Goal: Information Seeking & Learning: Learn about a topic

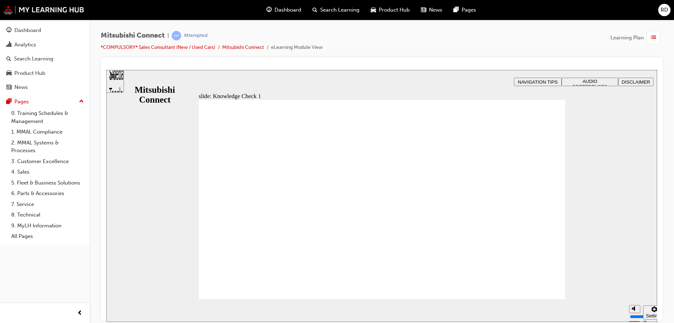
checkbox input "false"
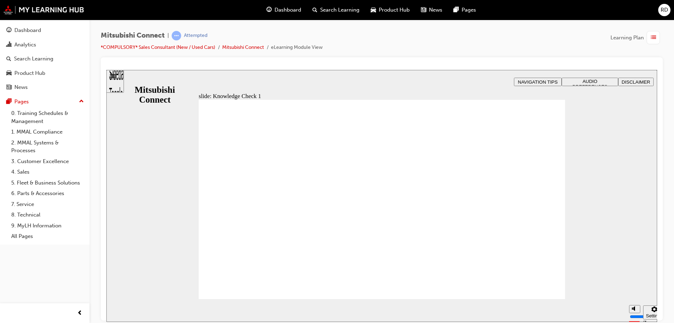
checkbox input "true"
drag, startPoint x: 217, startPoint y: 208, endPoint x: 217, endPoint y: 224, distance: 15.8
checkbox input "true"
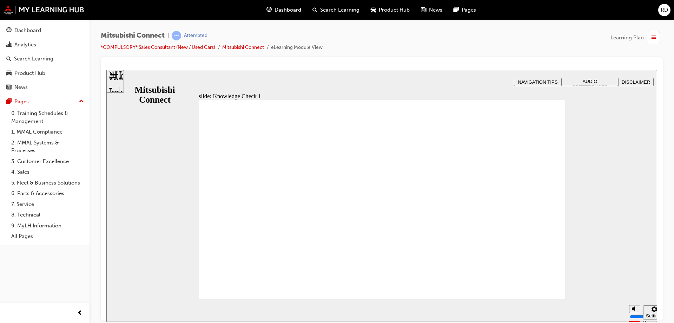
checkbox input "false"
checkbox input "true"
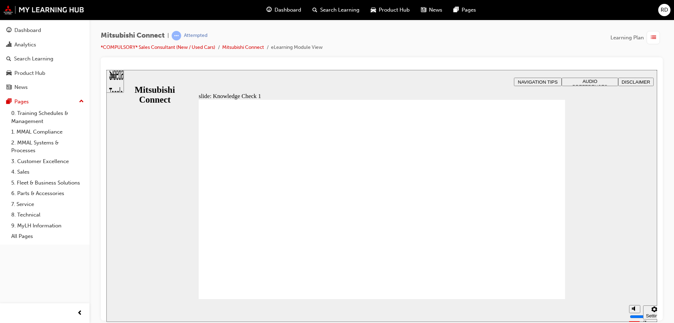
checkbox input "true"
drag, startPoint x: 215, startPoint y: 227, endPoint x: 223, endPoint y: 257, distance: 30.6
checkbox input "true"
drag, startPoint x: 227, startPoint y: 280, endPoint x: 227, endPoint y: 285, distance: 4.9
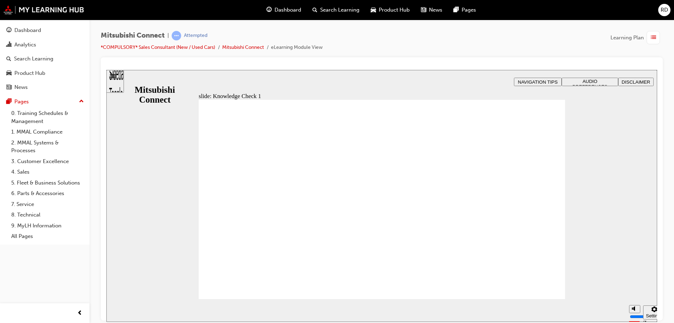
checkbox input "false"
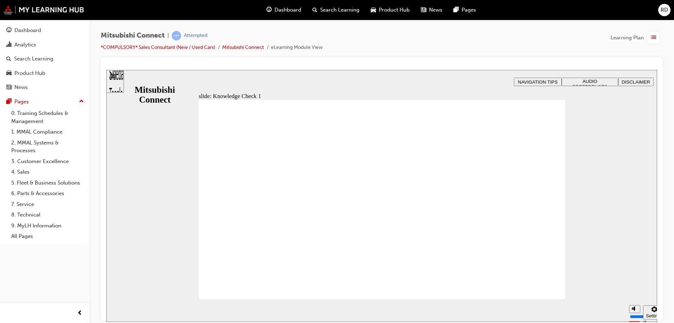
checkbox input "false"
checkbox input "true"
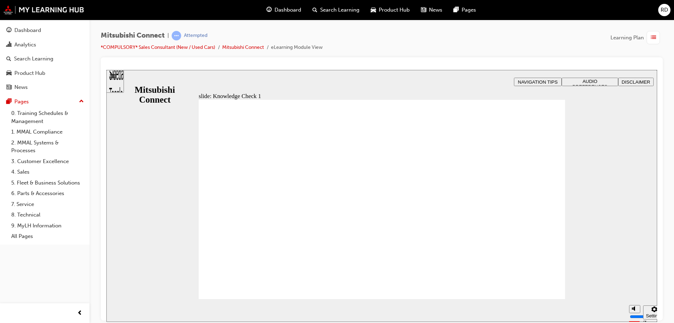
drag, startPoint x: 219, startPoint y: 246, endPoint x: 216, endPoint y: 240, distance: 6.1
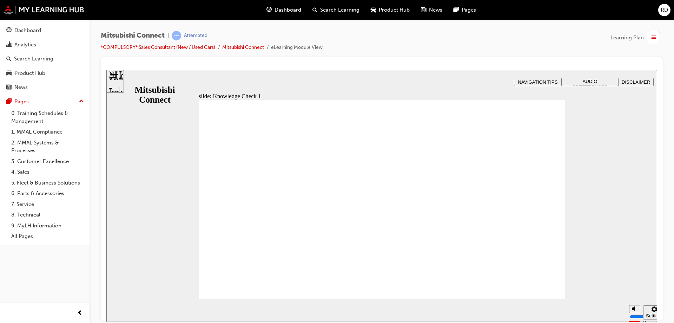
checkbox input "false"
checkbox input "true"
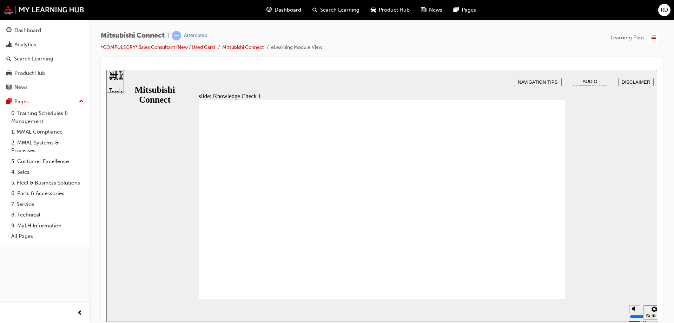
checkbox input "false"
checkbox input "true"
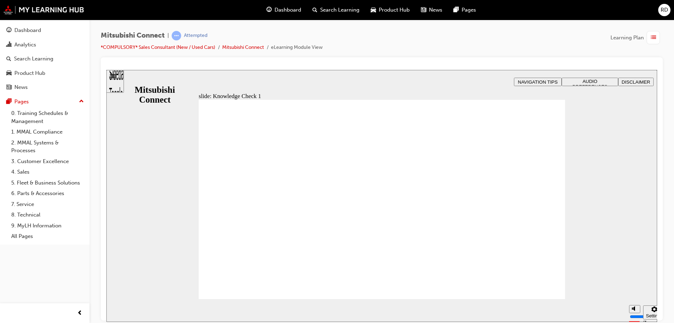
checkbox input "true"
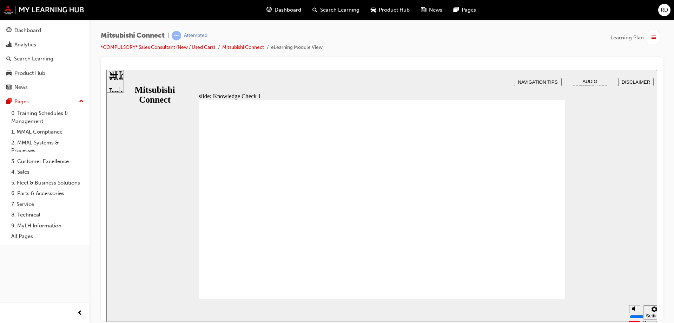
checkbox input "false"
drag, startPoint x: 358, startPoint y: 252, endPoint x: 332, endPoint y: 252, distance: 26.0
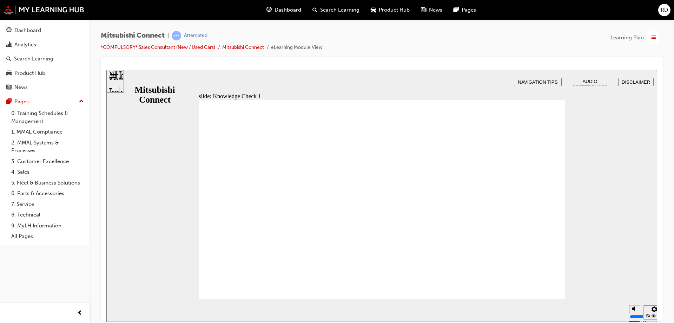
checkbox input "false"
drag, startPoint x: 230, startPoint y: 274, endPoint x: 230, endPoint y: 279, distance: 4.9
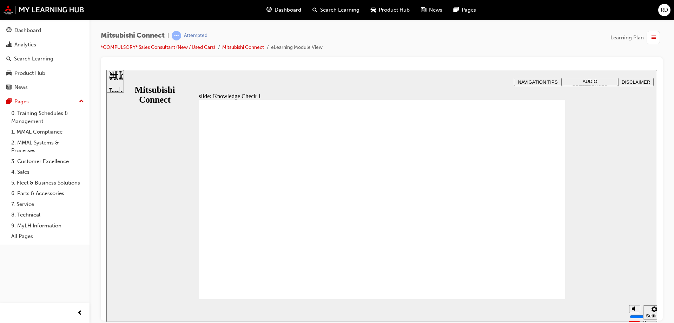
drag, startPoint x: 207, startPoint y: 215, endPoint x: 212, endPoint y: 220, distance: 6.7
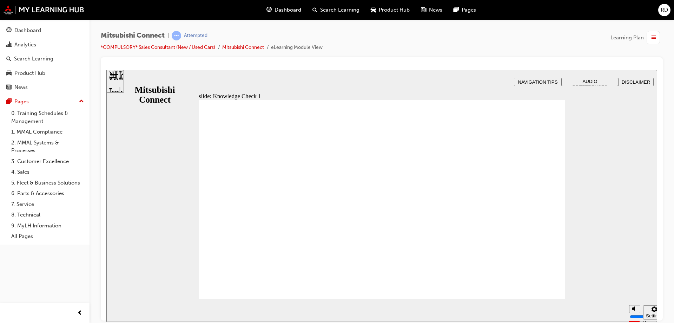
checkbox input "false"
drag, startPoint x: 244, startPoint y: 291, endPoint x: 248, endPoint y: 287, distance: 5.8
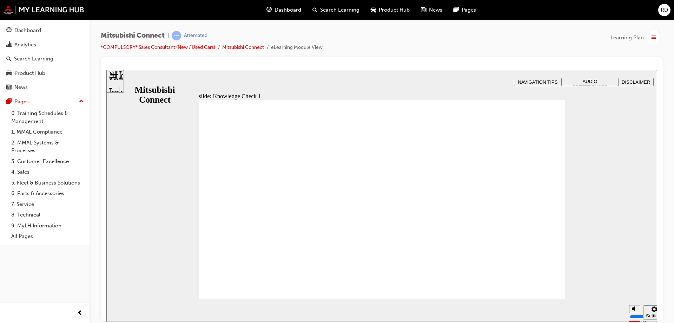
checkbox input "false"
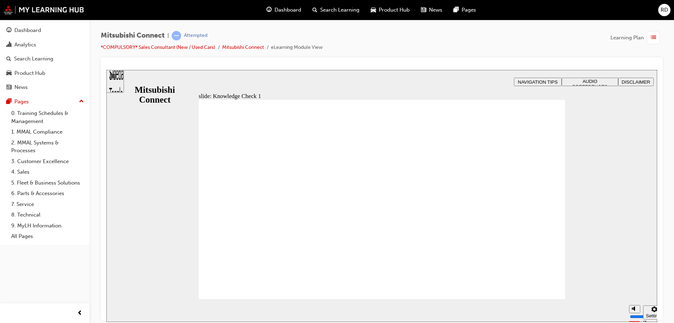
drag, startPoint x: 270, startPoint y: 283, endPoint x: 263, endPoint y: 284, distance: 7.5
drag, startPoint x: 244, startPoint y: 286, endPoint x: 278, endPoint y: 286, distance: 34.0
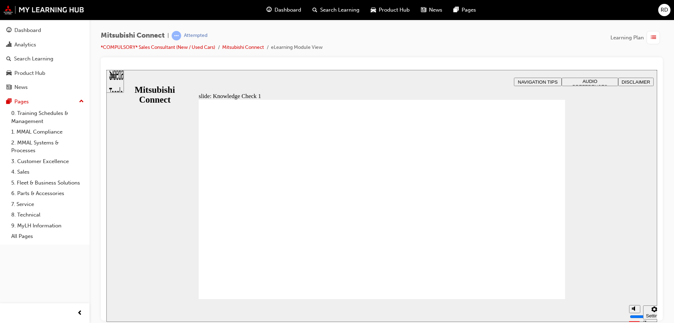
checkbox input "false"
checkbox input "true"
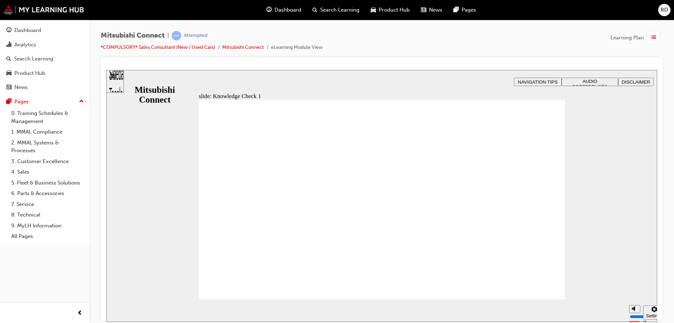
checkbox input "false"
checkbox input "true"
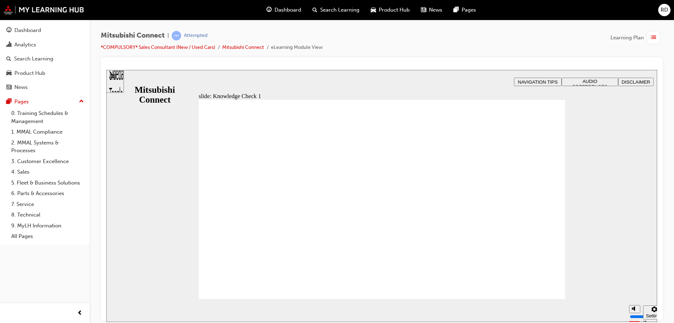
drag, startPoint x: 301, startPoint y: 300, endPoint x: 299, endPoint y: 296, distance: 4.1
click at [300, 299] on section "Pause (Ctrl+Alt+P) Replay (Ctrl+Alt+R) Show captions (Ctrl+Alt+C) Playback spee…" at bounding box center [381, 309] width 551 height 23
checkbox input "false"
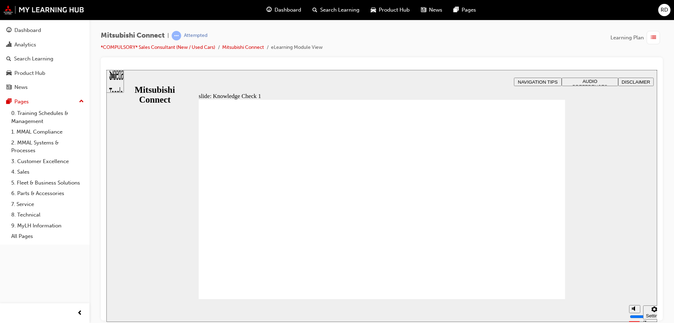
checkbox input "true"
drag, startPoint x: 352, startPoint y: 252, endPoint x: 300, endPoint y: 248, distance: 52.8
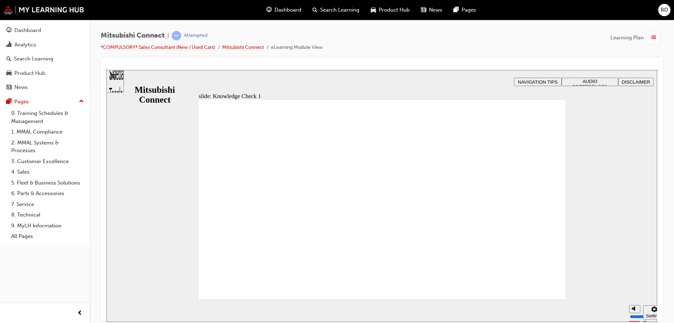
drag, startPoint x: 218, startPoint y: 235, endPoint x: 232, endPoint y: 249, distance: 19.9
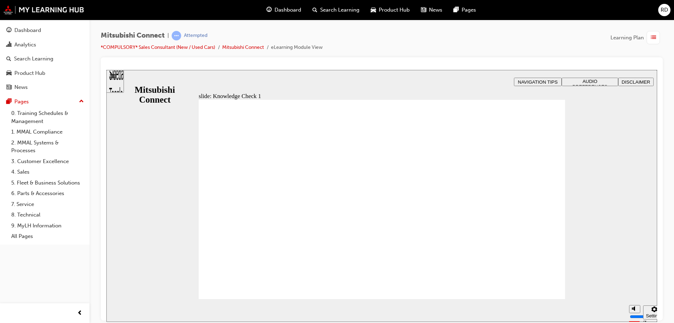
checkbox input "false"
checkbox input "true"
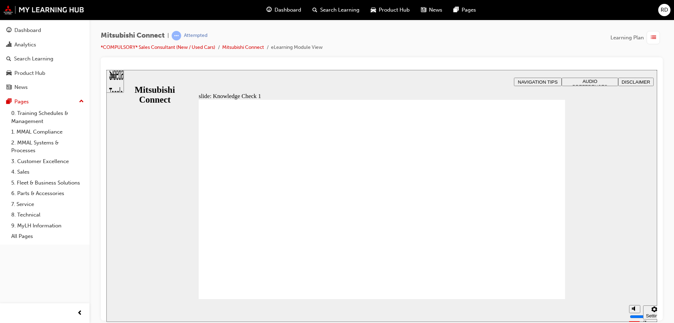
checkbox input "false"
checkbox input "true"
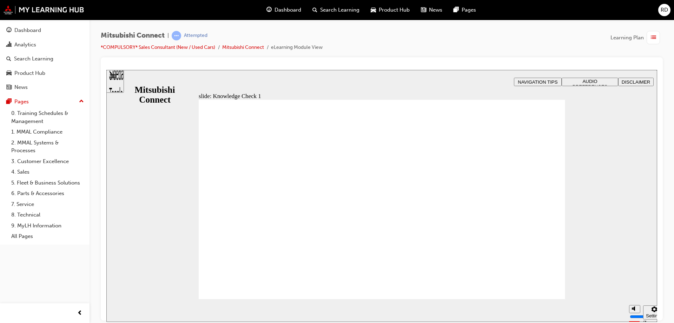
checkbox input "false"
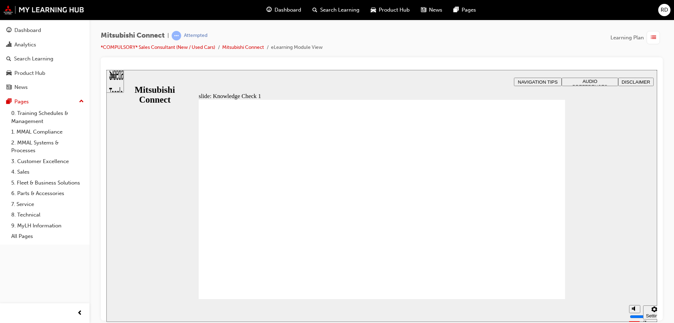
checkbox input "false"
checkbox input "true"
drag, startPoint x: 251, startPoint y: 199, endPoint x: 242, endPoint y: 283, distance: 84.3
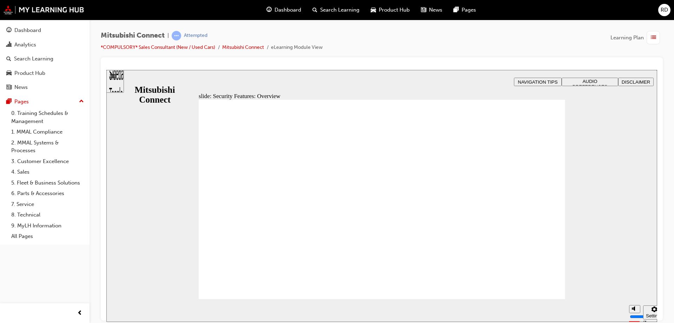
drag, startPoint x: 230, startPoint y: 172, endPoint x: 225, endPoint y: 170, distance: 5.3
drag, startPoint x: 231, startPoint y: 137, endPoint x: 268, endPoint y: 150, distance: 39.6
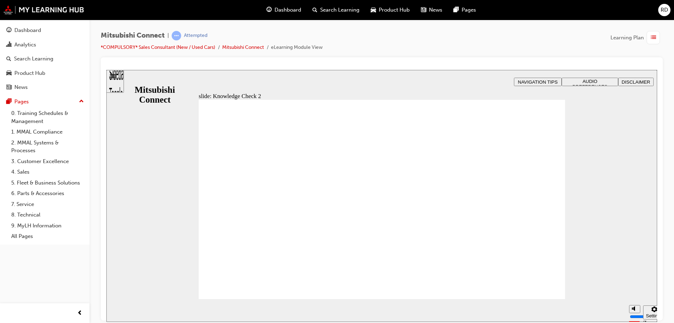
radio input "false"
radio input "true"
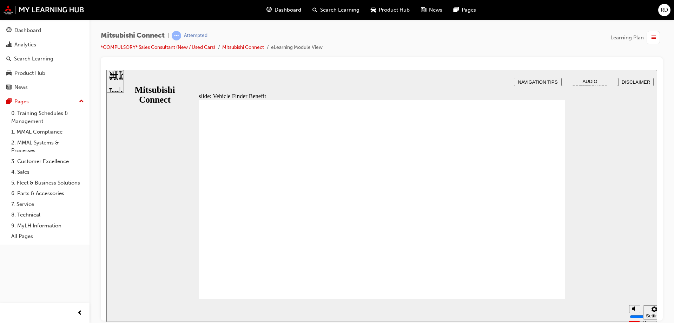
checkbox input "true"
drag, startPoint x: 242, startPoint y: 231, endPoint x: 242, endPoint y: 237, distance: 5.3
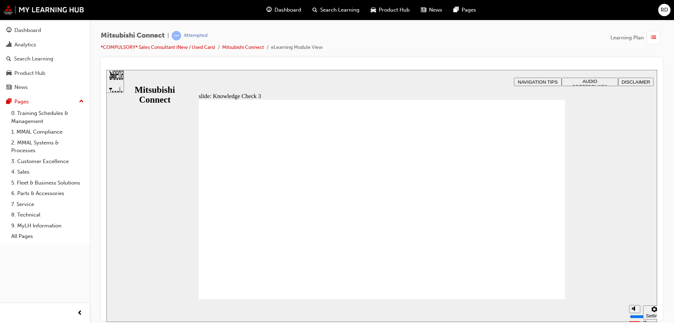
checkbox input "true"
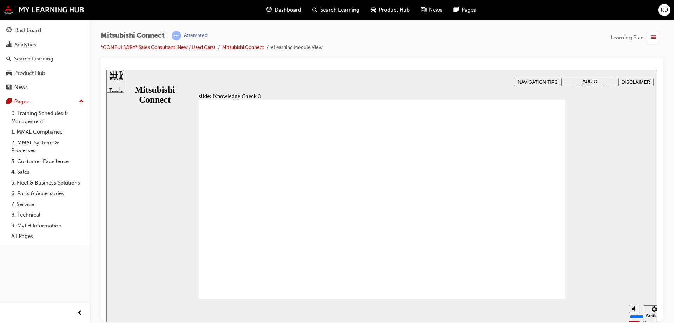
drag, startPoint x: 326, startPoint y: 283, endPoint x: 278, endPoint y: 277, distance: 48.5
checkbox input "false"
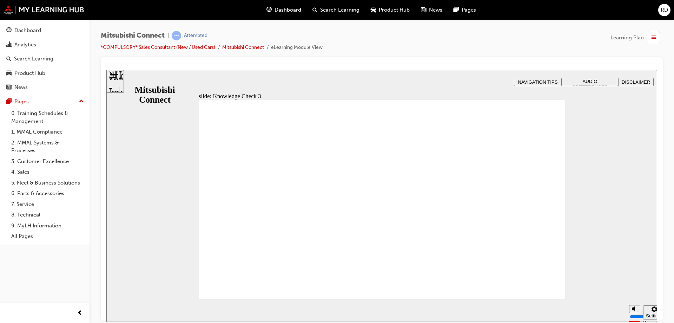
checkbox input "false"
checkbox input "true"
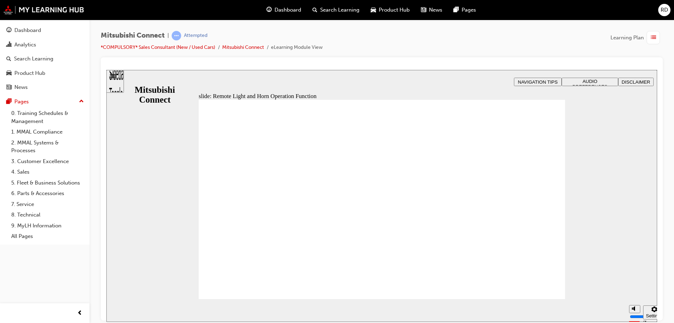
radio input "false"
radio input "true"
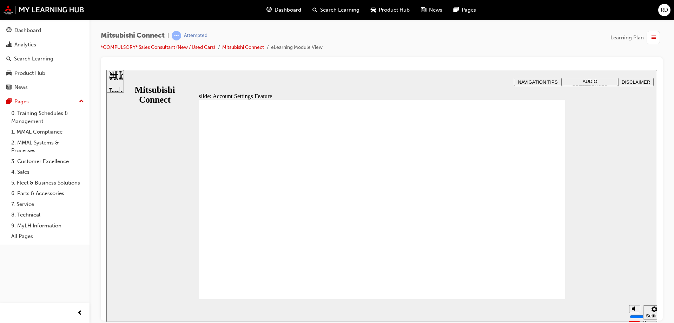
checkbox input "true"
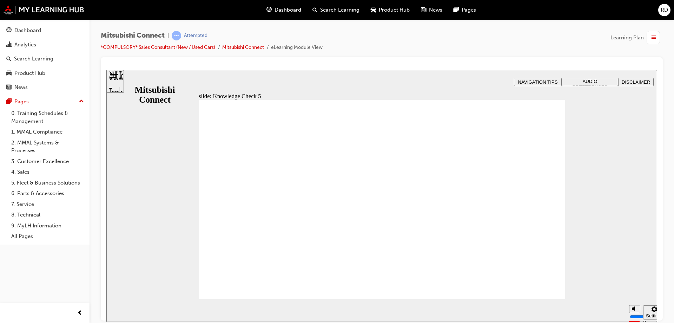
checkbox input "true"
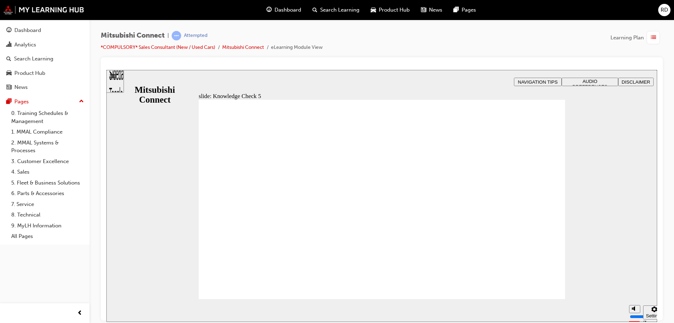
checkbox input "false"
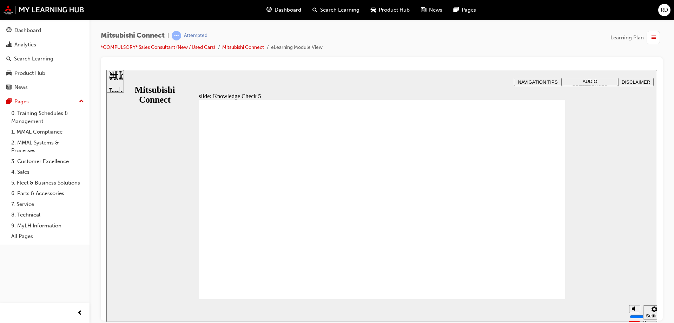
checkbox input "true"
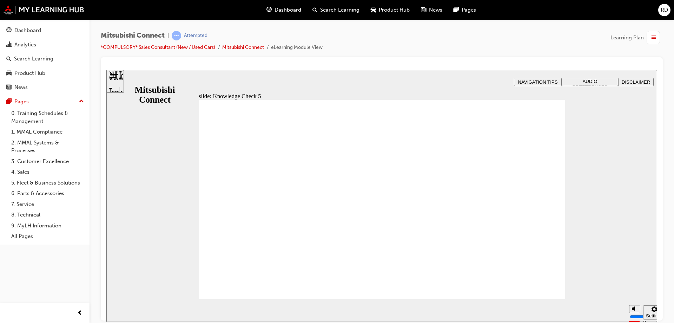
checkbox input "false"
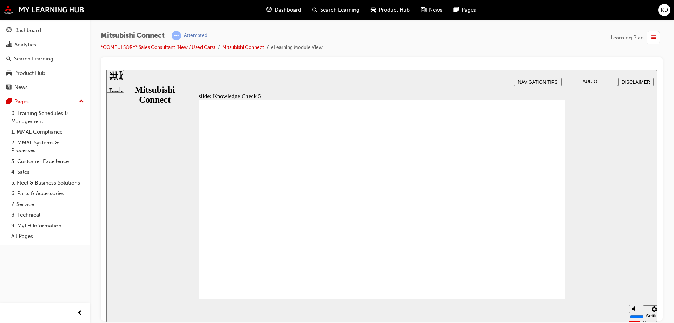
checkbox input "false"
checkbox input "true"
drag, startPoint x: 237, startPoint y: 201, endPoint x: 228, endPoint y: 241, distance: 40.9
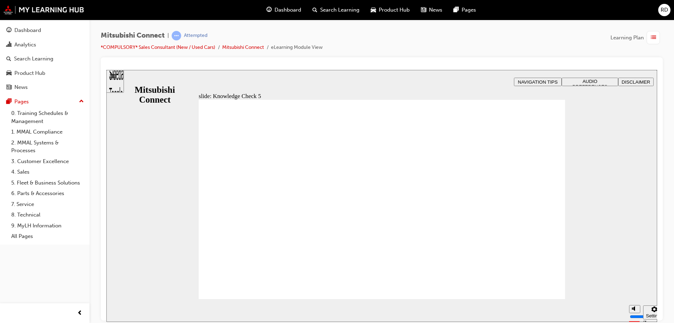
checkbox input "true"
checkbox input "false"
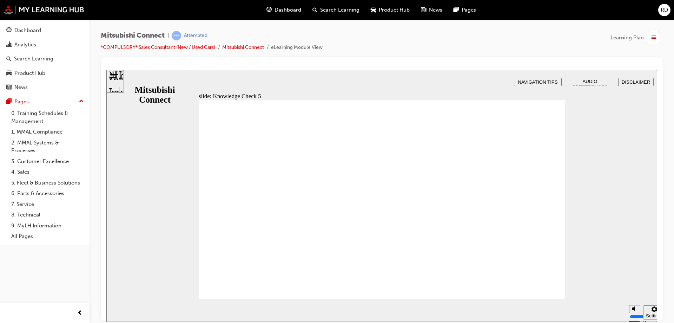
checkbox input "false"
checkbox input "true"
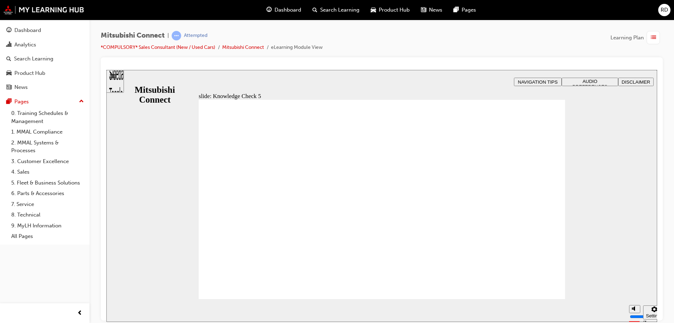
checkbox input "false"
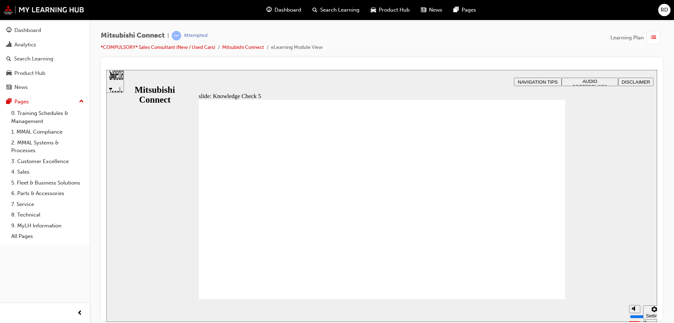
drag, startPoint x: 285, startPoint y: 284, endPoint x: 282, endPoint y: 283, distance: 3.8
drag, startPoint x: 235, startPoint y: 207, endPoint x: 224, endPoint y: 279, distance: 72.8
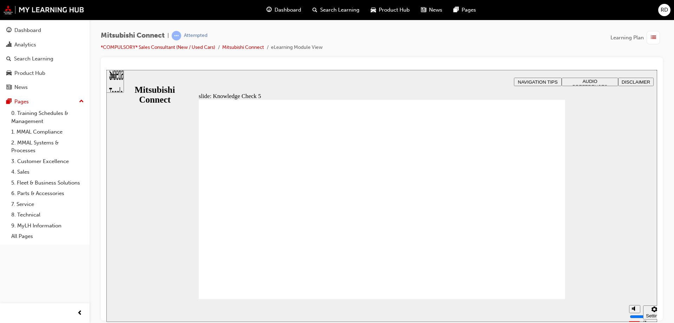
checkbox input "false"
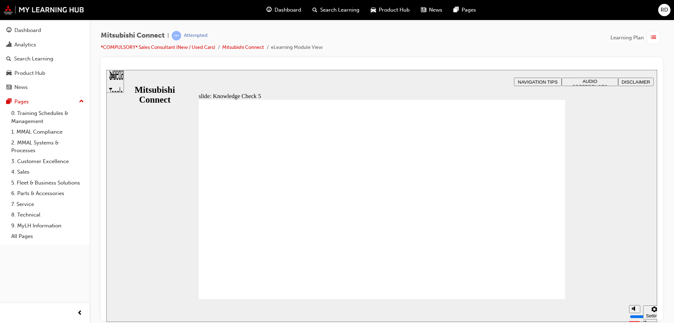
checkbox input "false"
checkbox input "true"
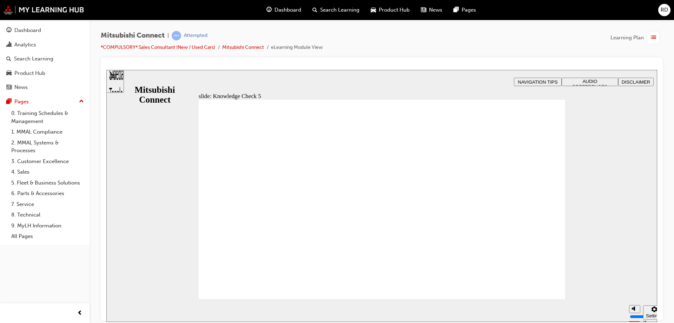
checkbox input "true"
drag, startPoint x: 553, startPoint y: 286, endPoint x: 550, endPoint y: 288, distance: 3.6
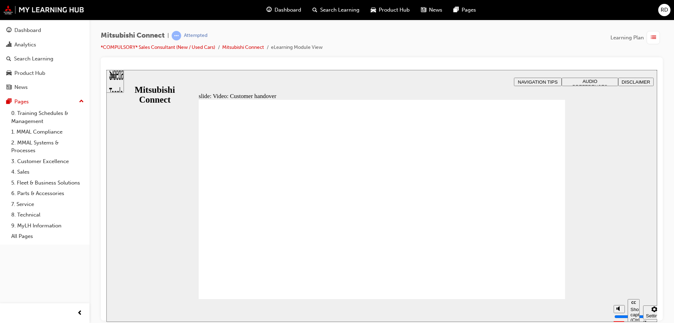
radio input "false"
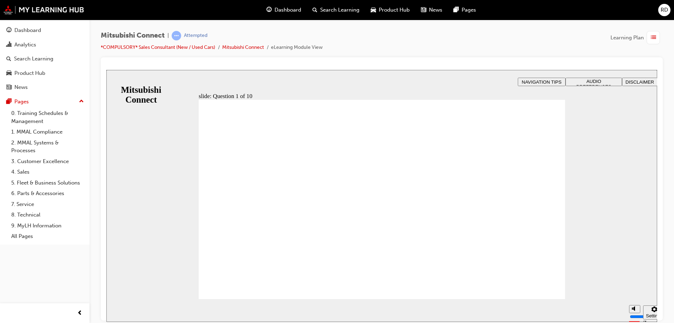
radio input "true"
checkbox input "true"
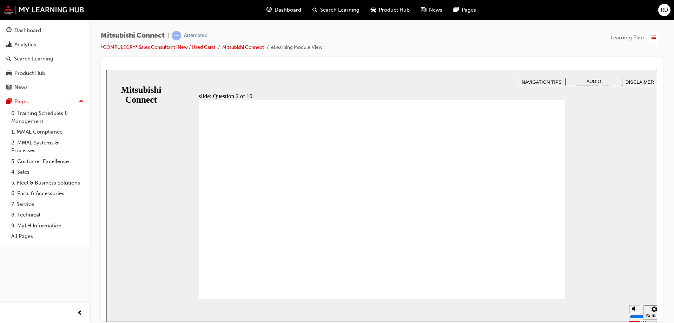
checkbox input "true"
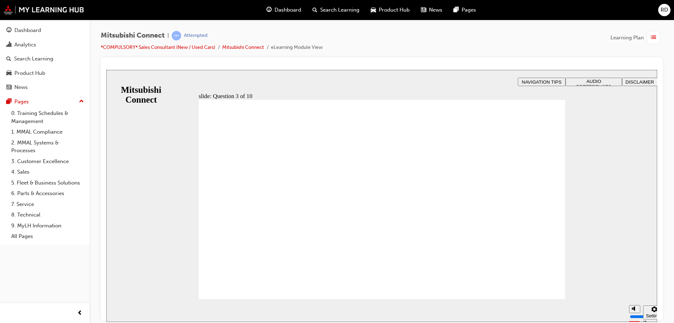
checkbox input "false"
checkbox input "true"
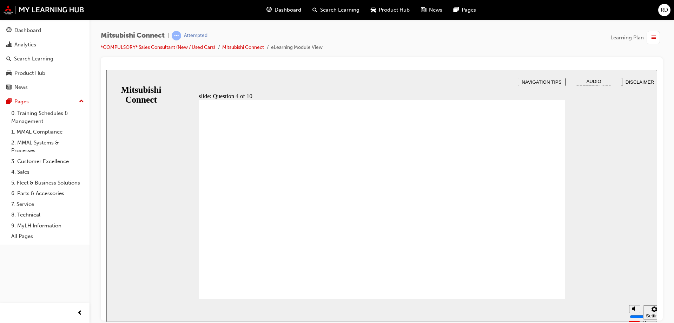
radio input "true"
checkbox input "true"
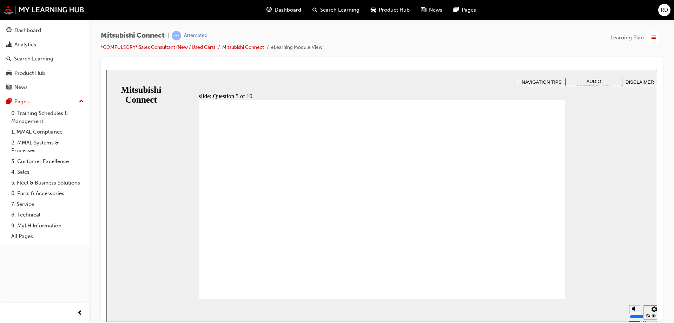
checkbox input "true"
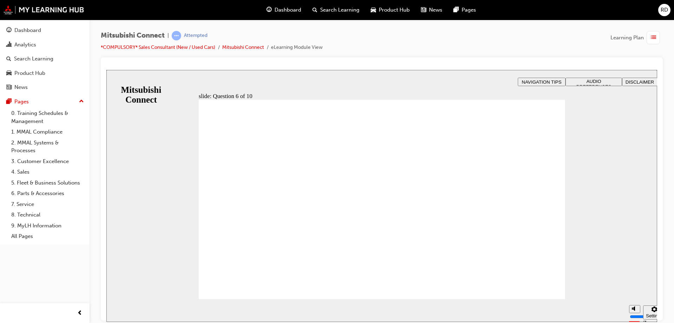
checkbox input "true"
checkbox input "false"
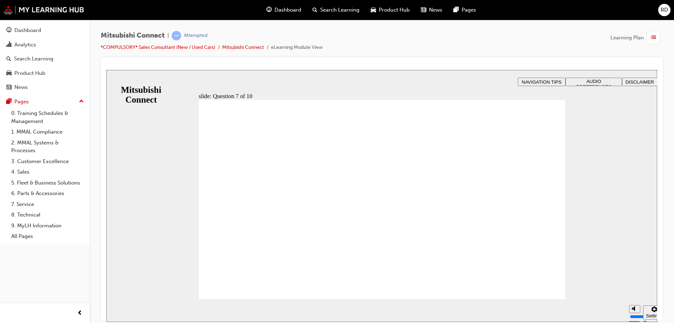
checkbox input "true"
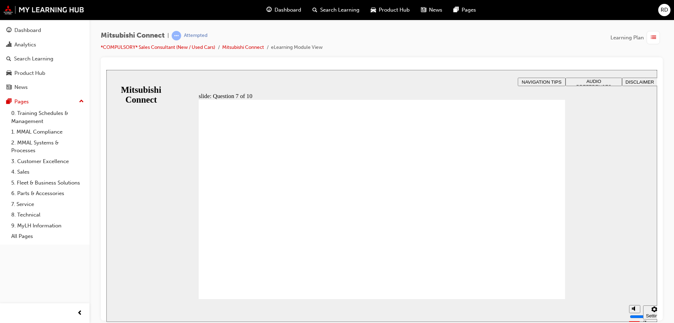
radio input "true"
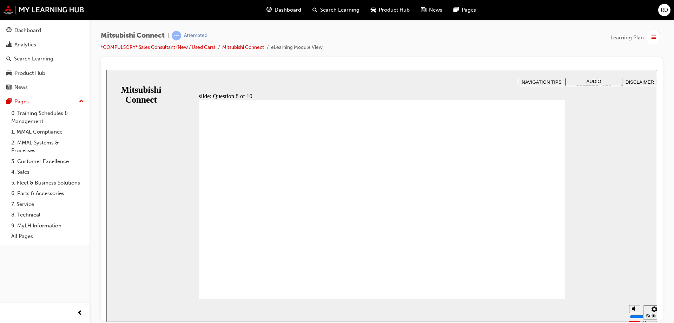
radio input "true"
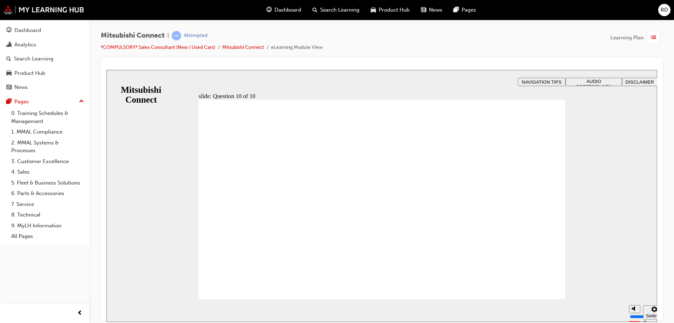
checkbox input "true"
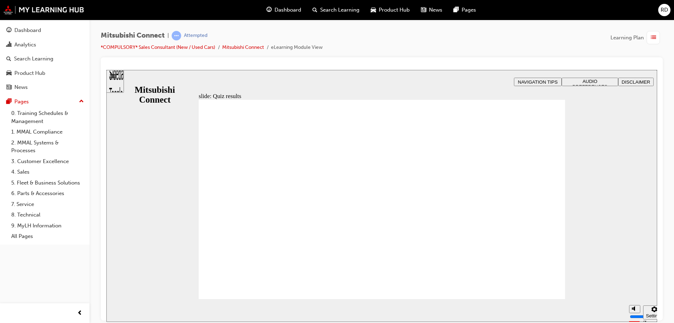
click at [653, 41] on span "list-icon" at bounding box center [653, 37] width 5 height 9
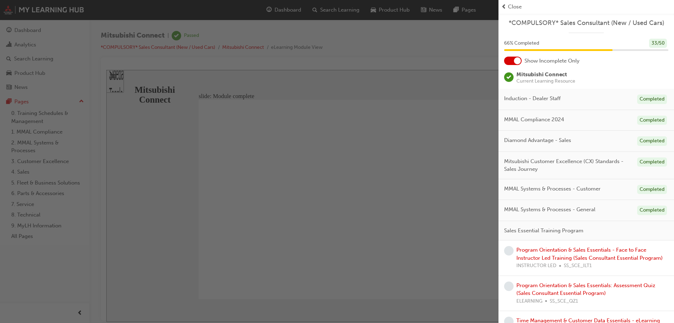
click at [212, 322] on html "Your version of Internet Explorer is outdated and not supported. Please upgrade…" at bounding box center [337, 161] width 674 height 323
click at [310, 217] on div "button" at bounding box center [249, 161] width 498 height 323
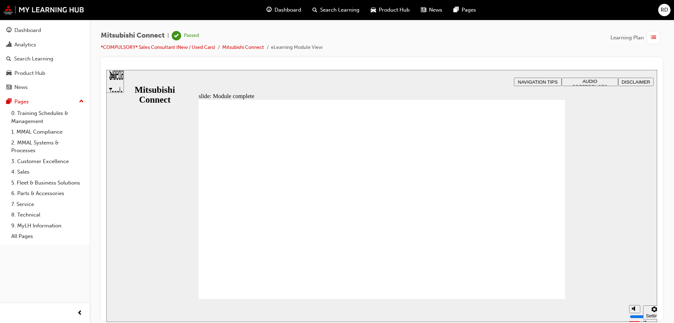
click at [654, 36] on span "list-icon" at bounding box center [653, 37] width 5 height 9
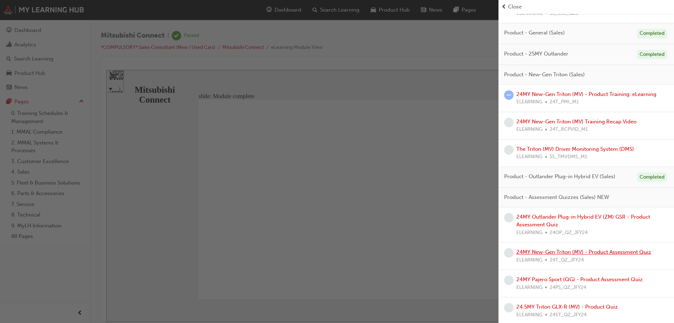
scroll to position [556, 0]
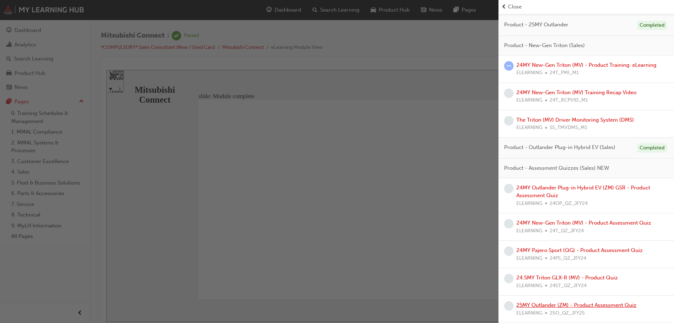
click at [570, 305] on link "25MY Outlander (ZM) - Product Assessment Quiz" at bounding box center [576, 304] width 120 height 6
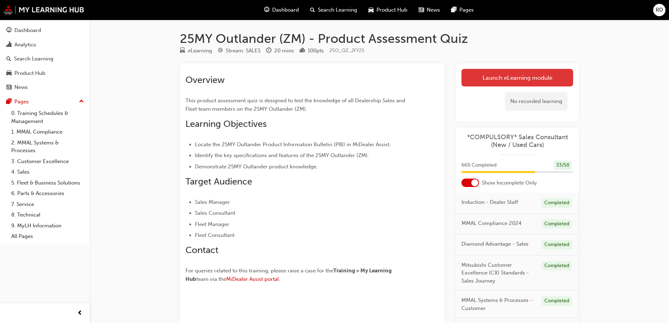
click at [505, 81] on link "Launch eLearning module" at bounding box center [517, 78] width 112 height 18
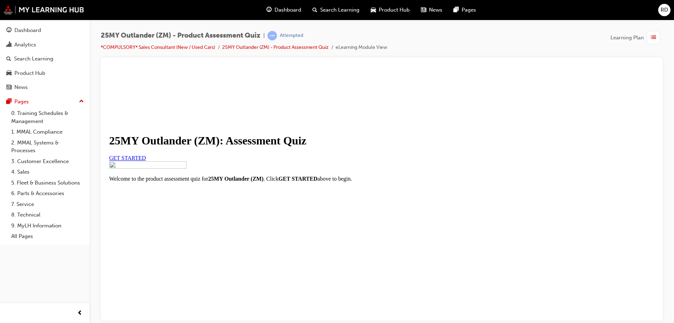
scroll to position [35, 0]
click at [146, 160] on span "GET STARTED" at bounding box center [127, 157] width 37 height 6
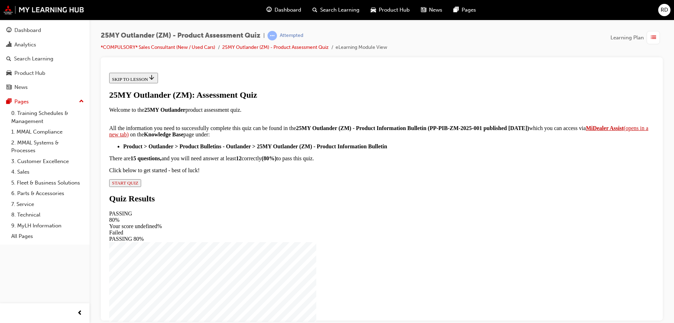
scroll to position [114, 0]
click at [138, 185] on span "START QUIZ" at bounding box center [125, 182] width 26 height 5
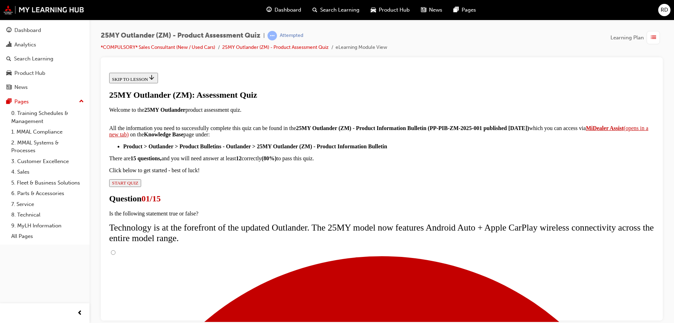
scroll to position [4, 0]
click at [115, 250] on input "True" at bounding box center [113, 252] width 5 height 5
radio input "true"
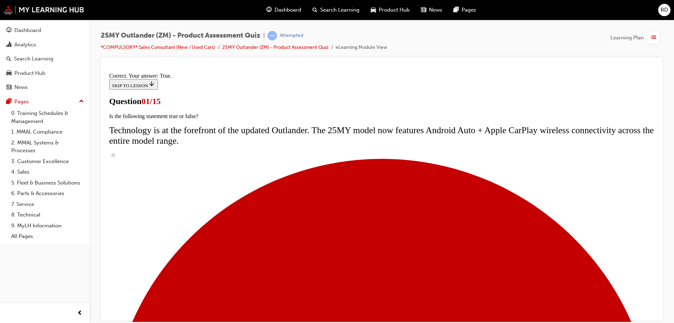
scroll to position [71, 0]
radio input "true"
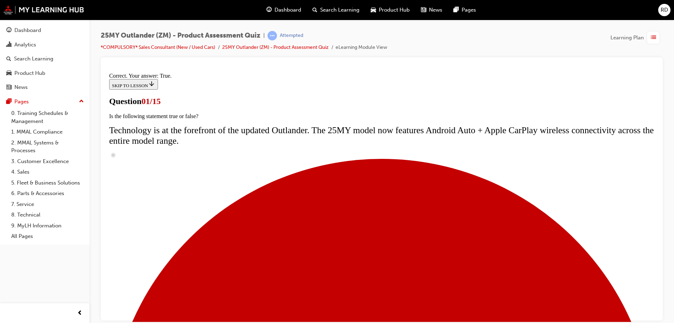
radio input "true"
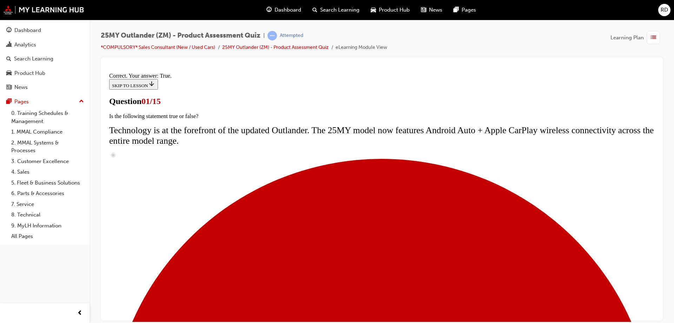
scroll to position [127, 0]
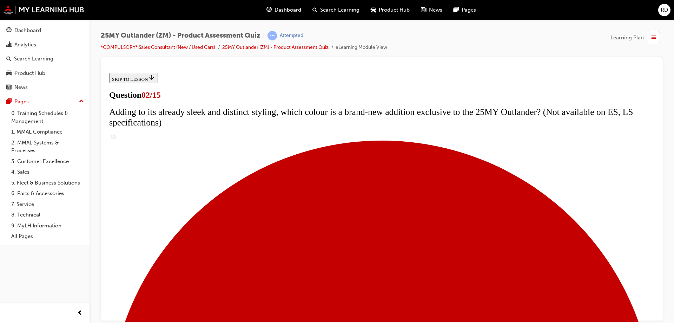
scroll to position [91, 0]
checkbox input "true"
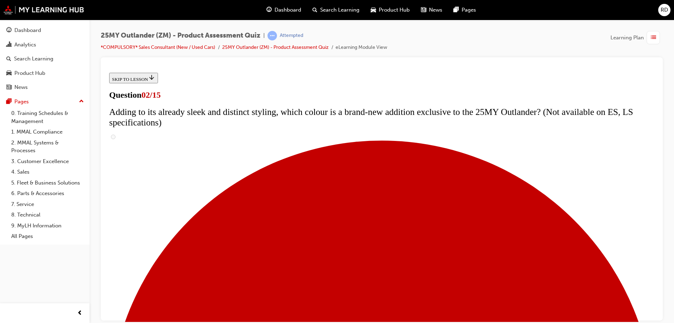
checkbox input "true"
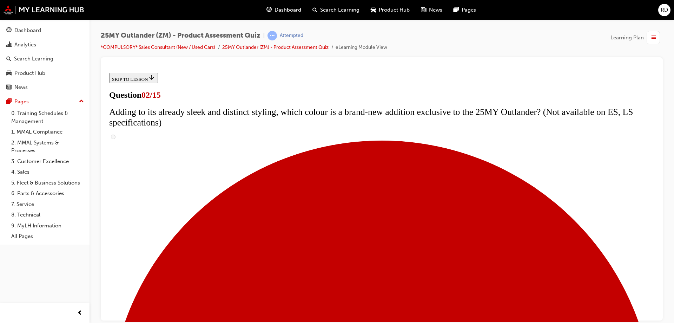
scroll to position [151, 0]
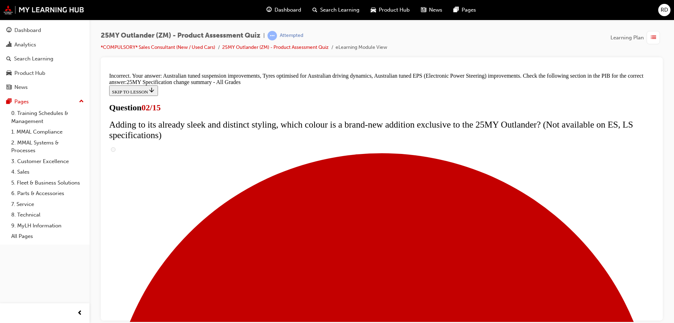
scroll to position [238, 0]
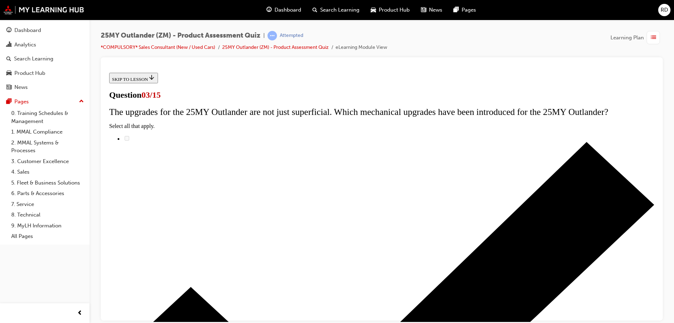
scroll to position [36, 0]
radio input "true"
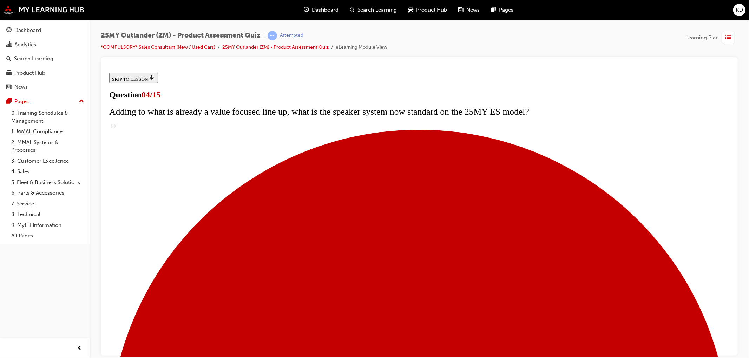
scroll to position [71, 0]
checkbox input "true"
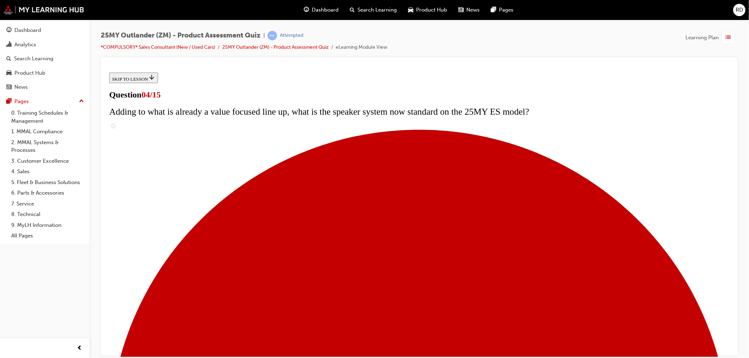
checkbox input "true"
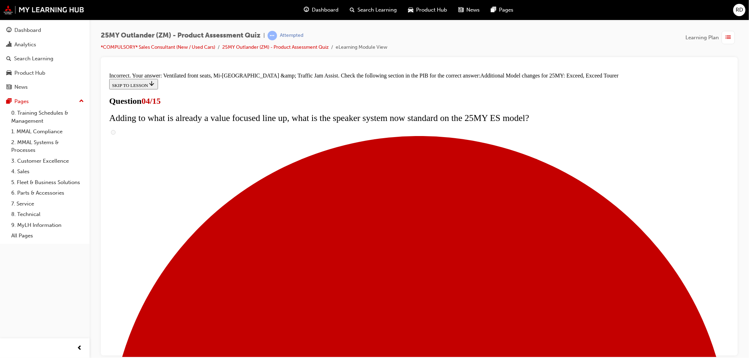
scroll to position [227, 0]
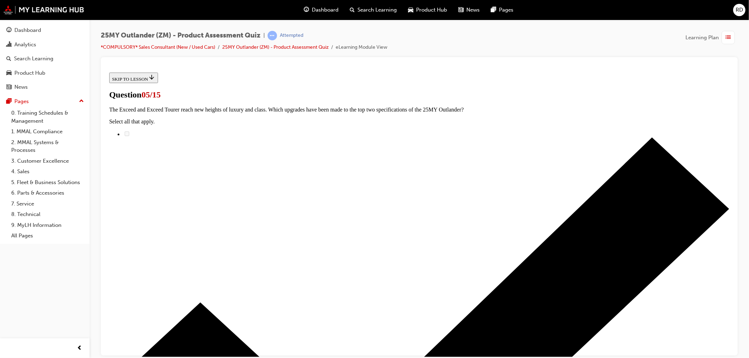
scroll to position [39, 0]
radio input "true"
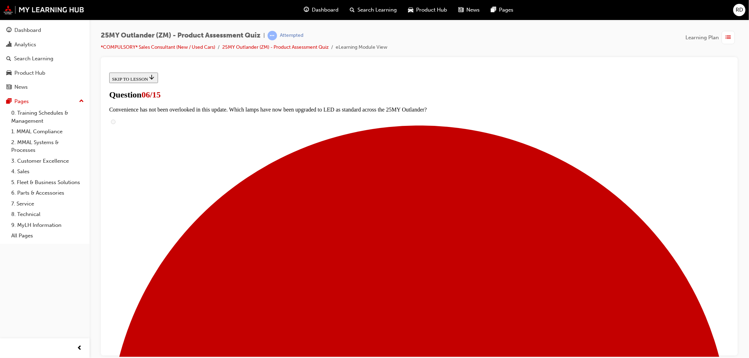
scroll to position [79, 0]
radio input "true"
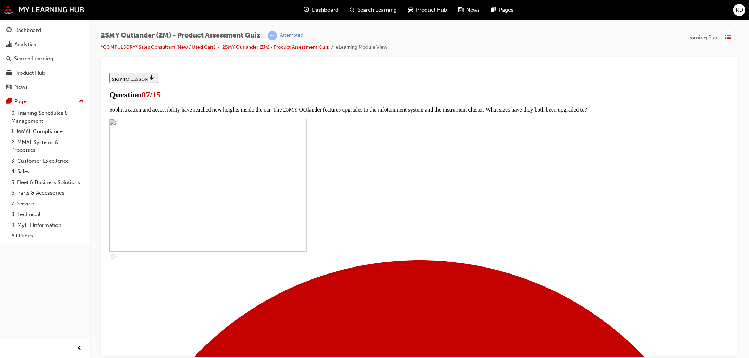
scroll to position [233, 0]
drag, startPoint x: 337, startPoint y: 266, endPoint x: 338, endPoint y: 248, distance: 17.2
checkbox input "true"
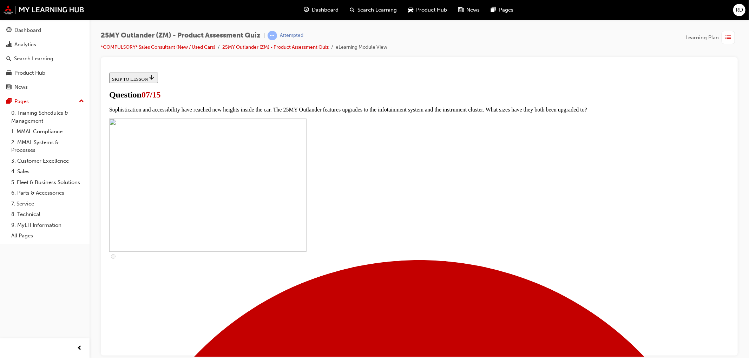
checkbox input "true"
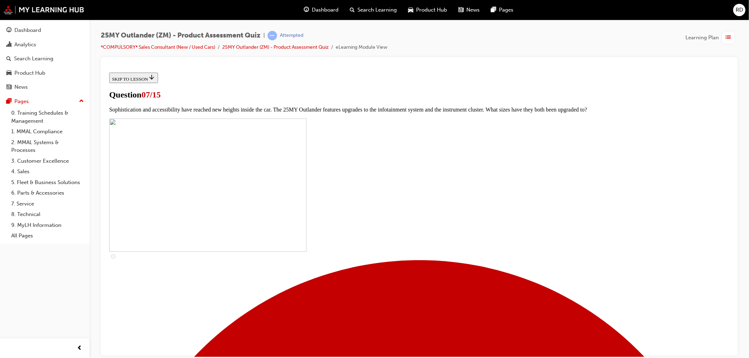
checkbox input "true"
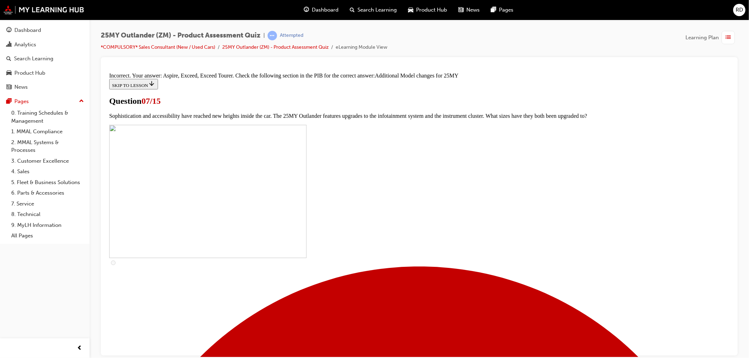
scroll to position [272, 0]
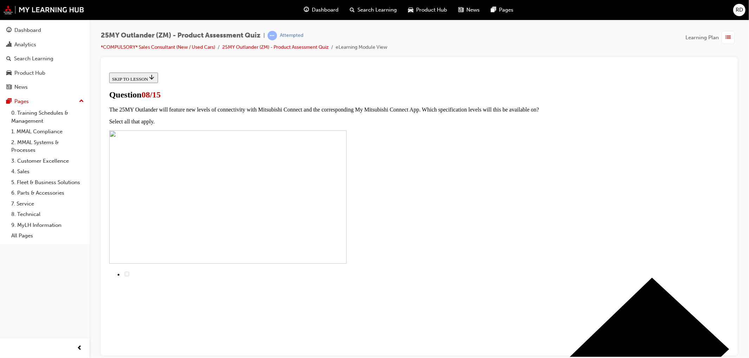
scroll to position [1, 0]
radio input "true"
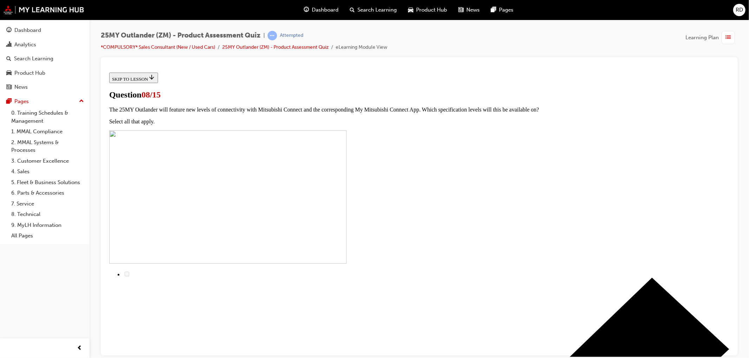
radio input "true"
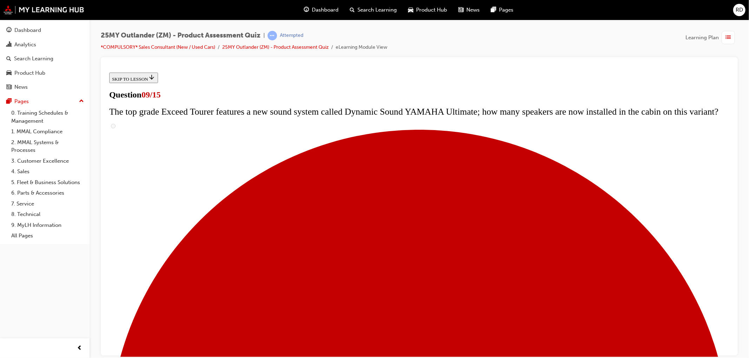
scroll to position [232, 0]
radio input "true"
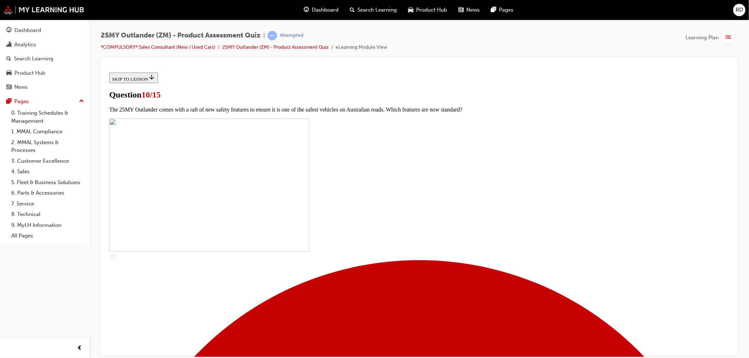
scroll to position [142, 0]
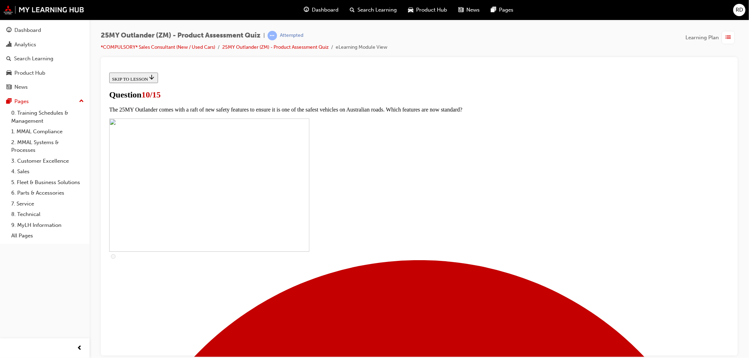
checkbox input "false"
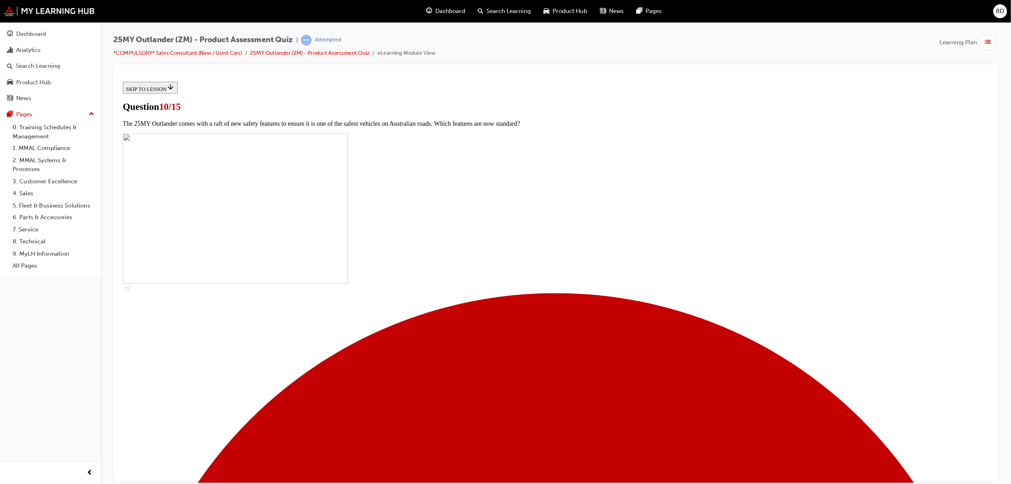
scroll to position [65, 0]
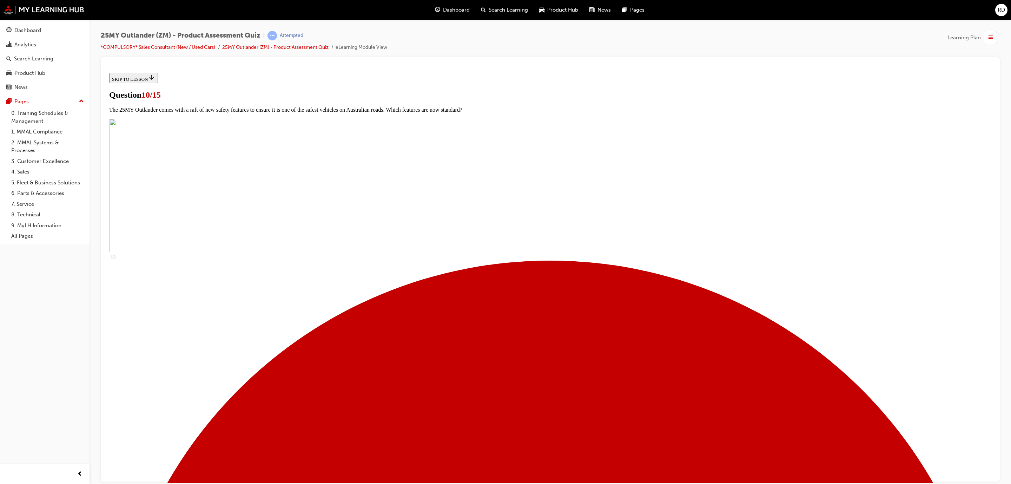
checkbox input "true"
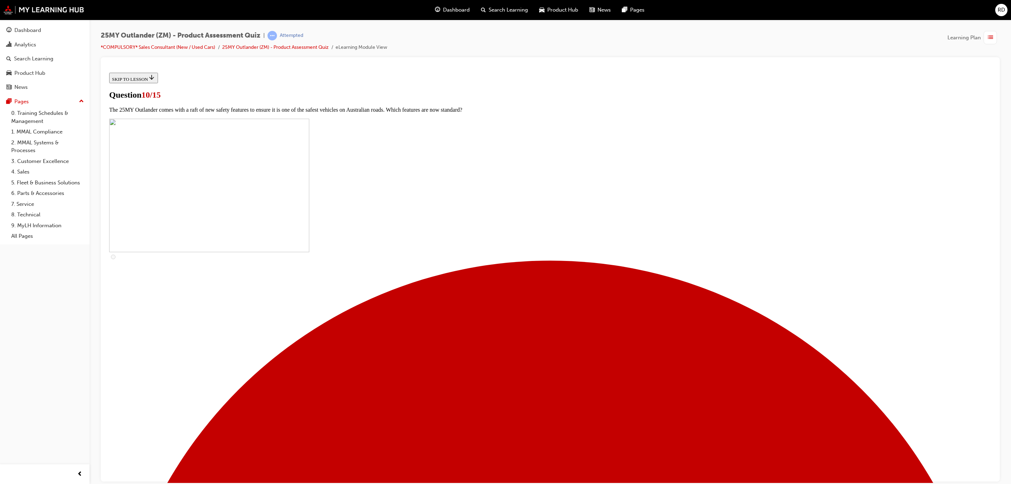
checkbox input "true"
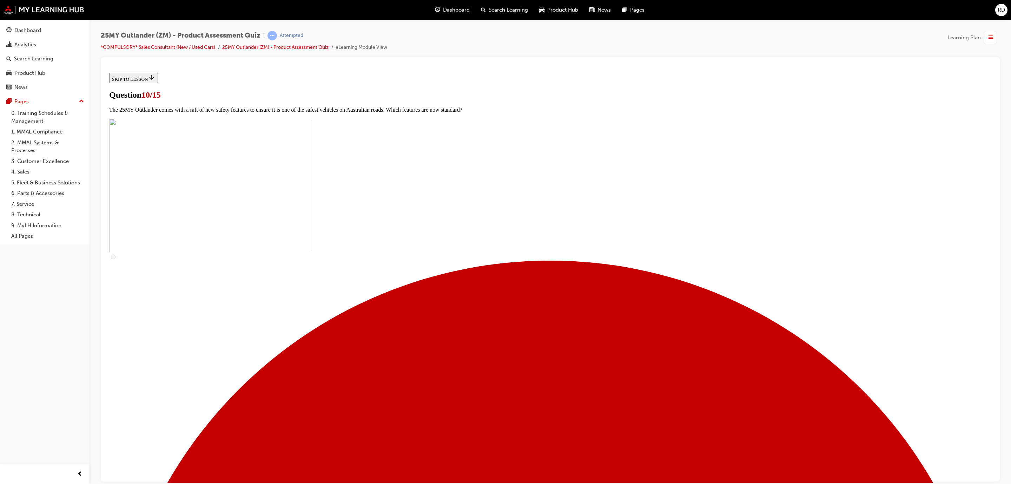
checkbox input "true"
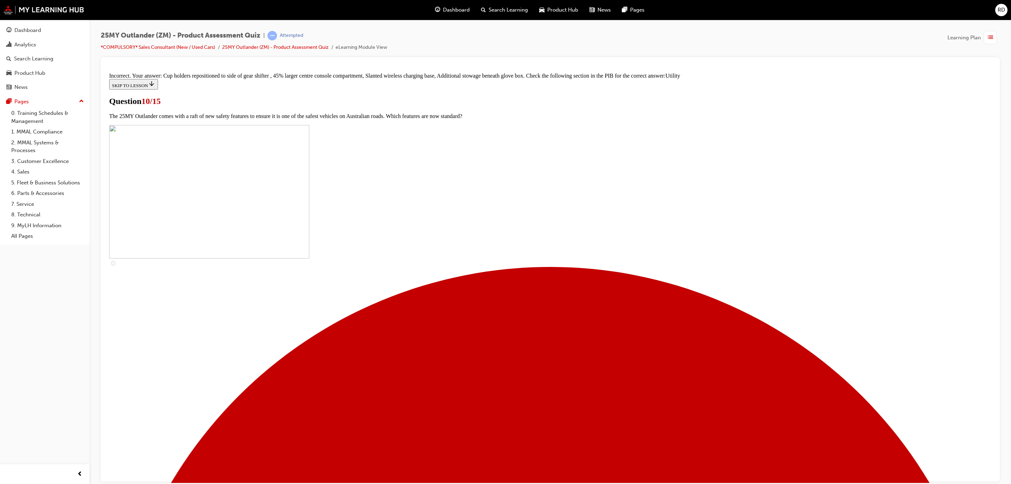
scroll to position [181, 0]
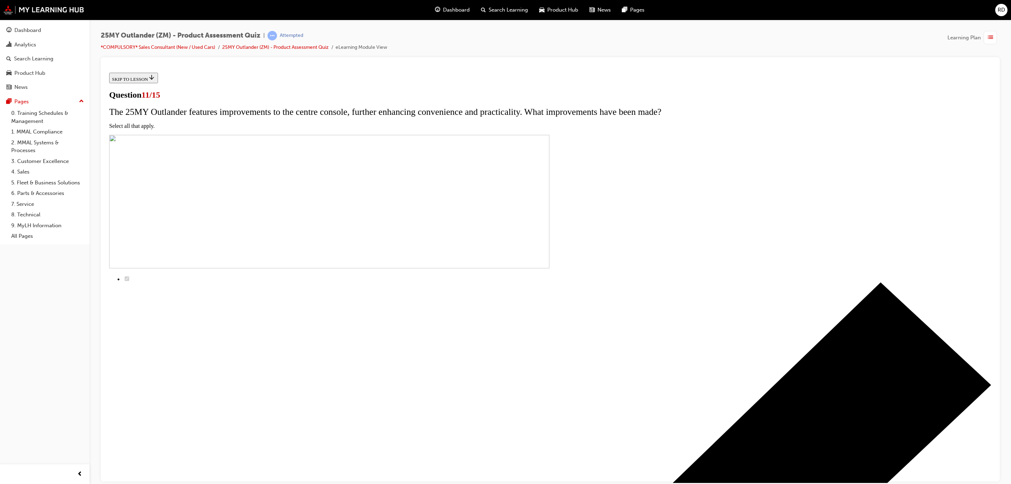
checkbox input "true"
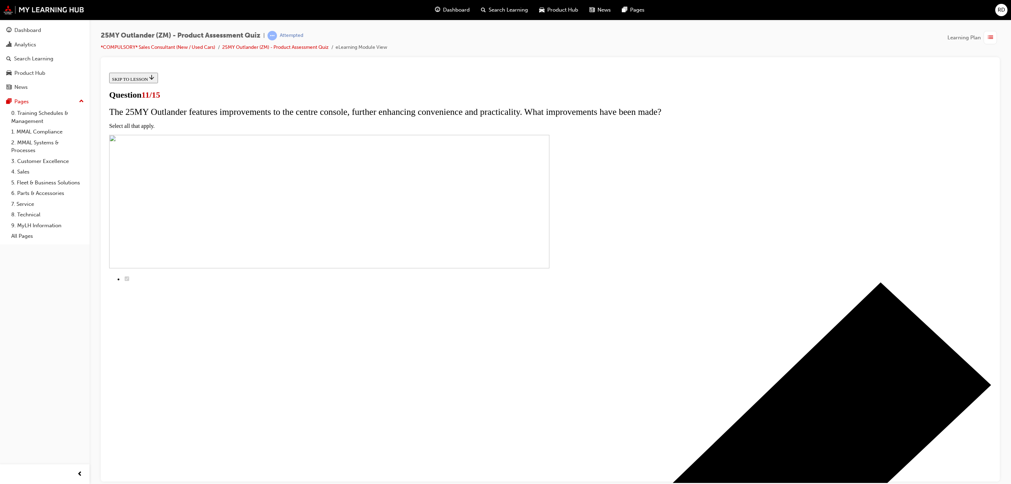
checkbox input "true"
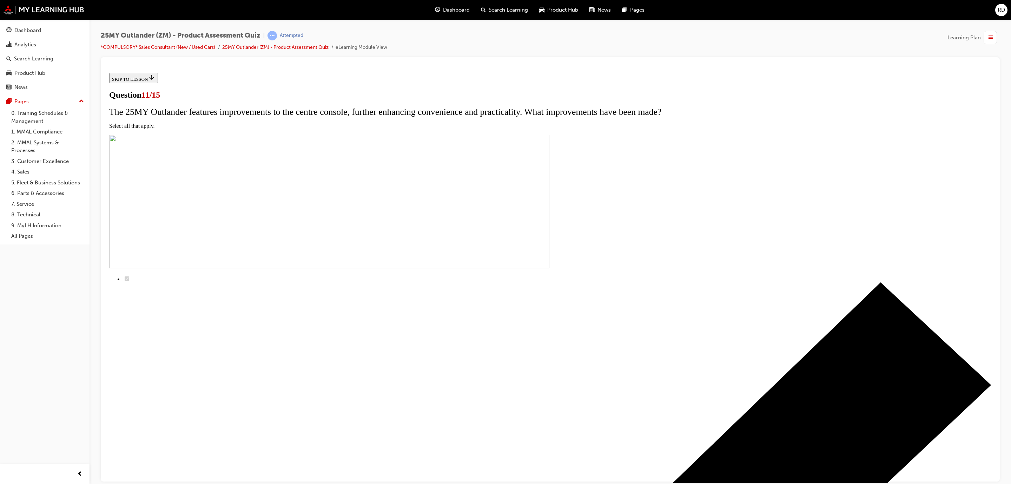
checkbox input "true"
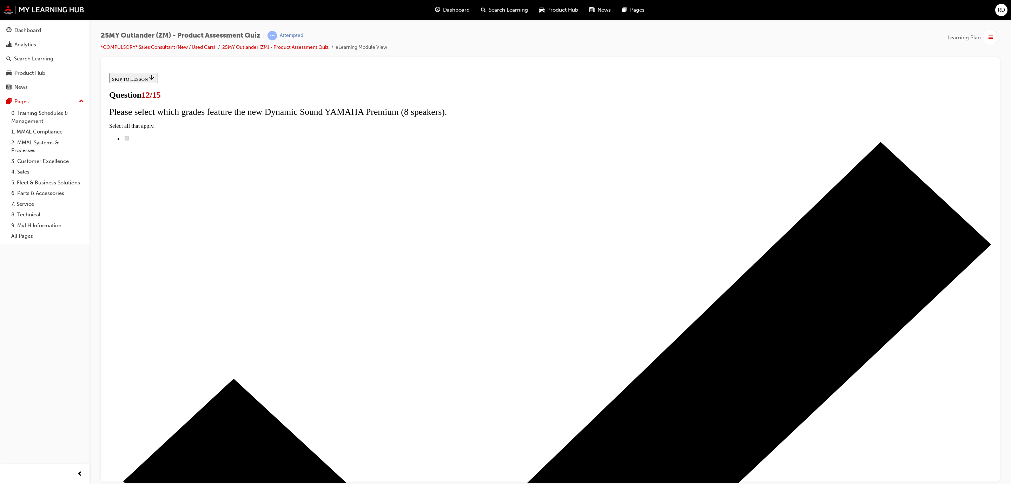
radio input "true"
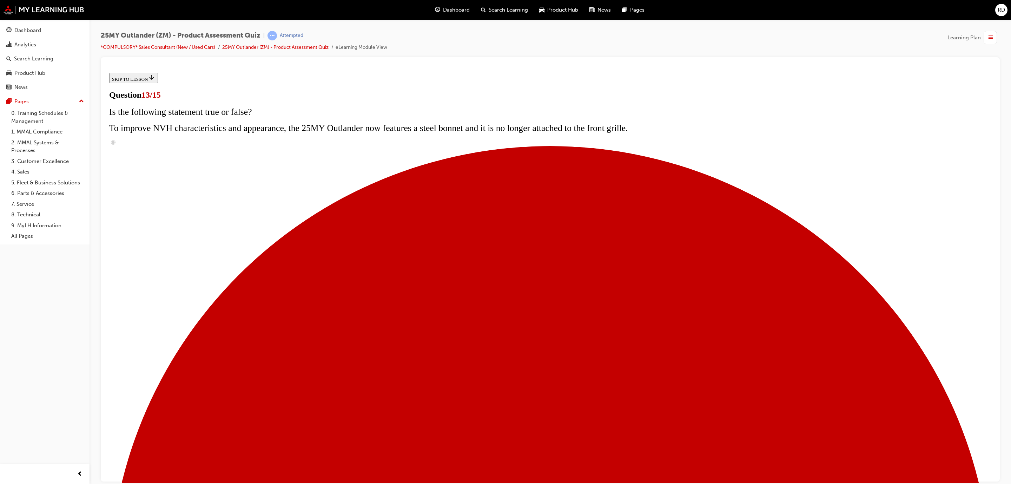
radio input "true"
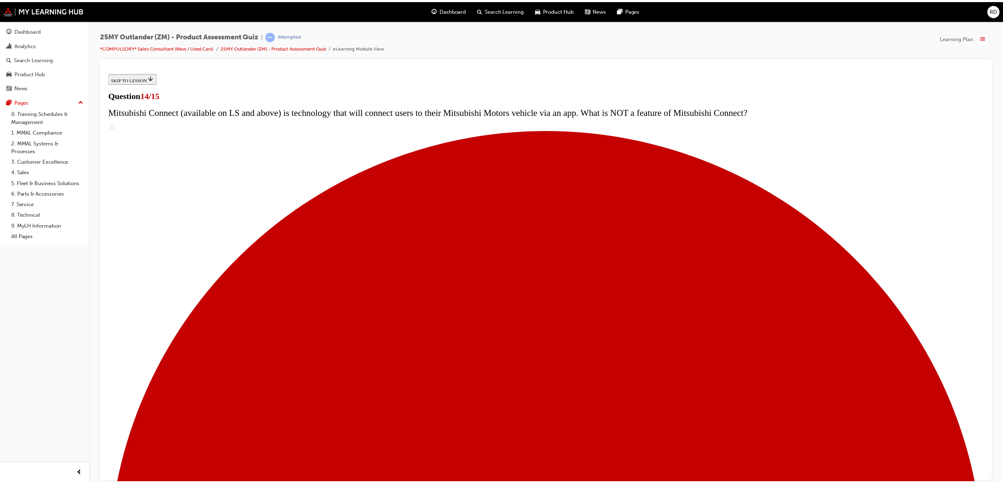
scroll to position [85, 0]
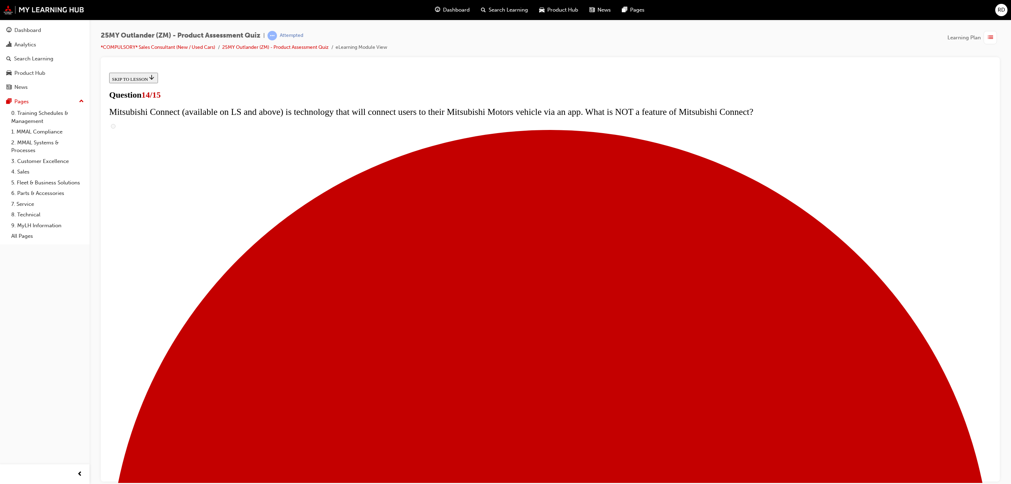
radio input "true"
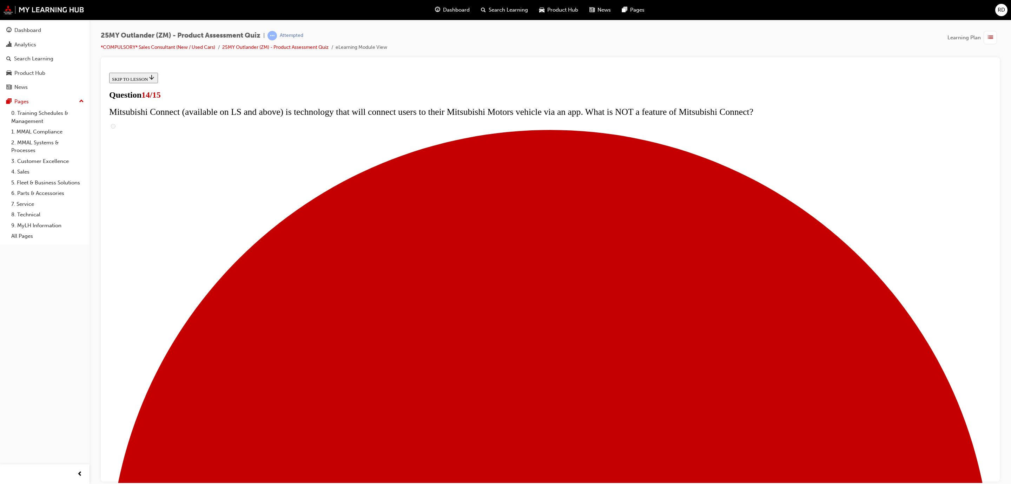
radio input "true"
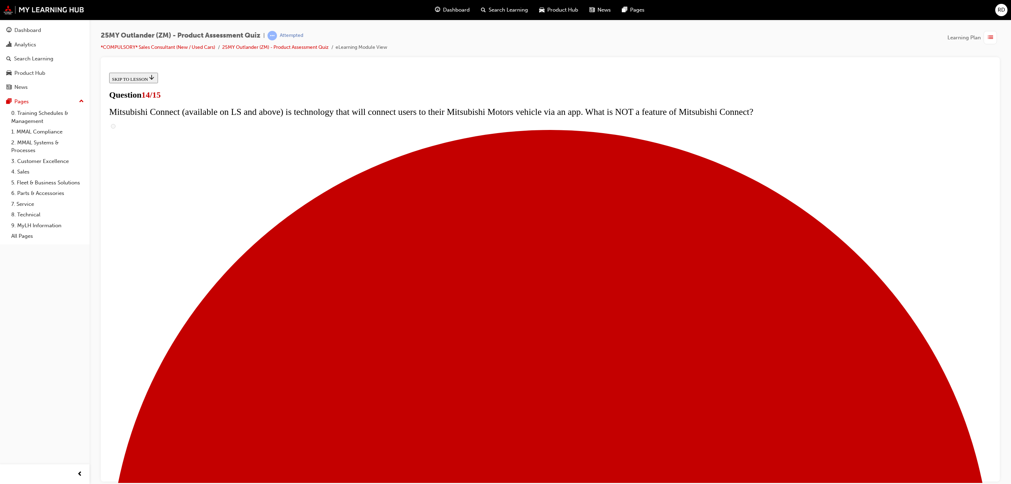
radio input "true"
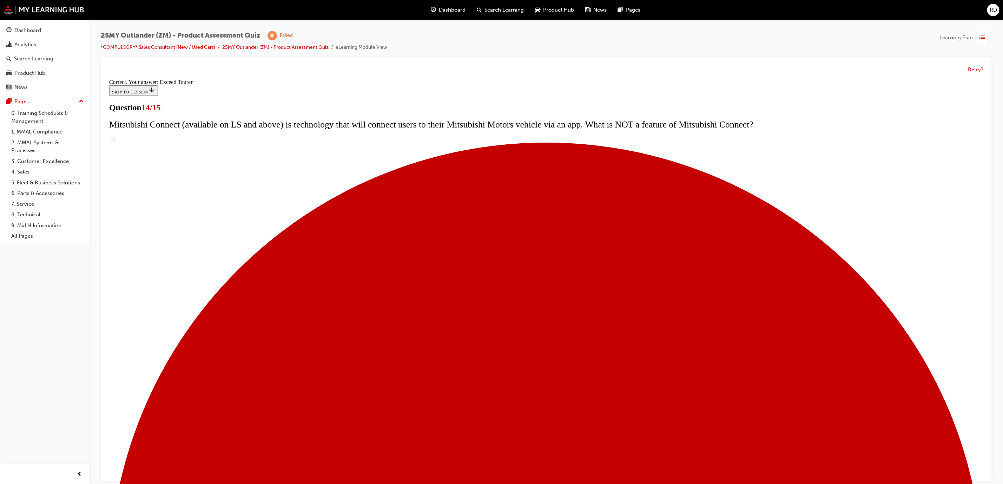
scroll to position [132, 0]
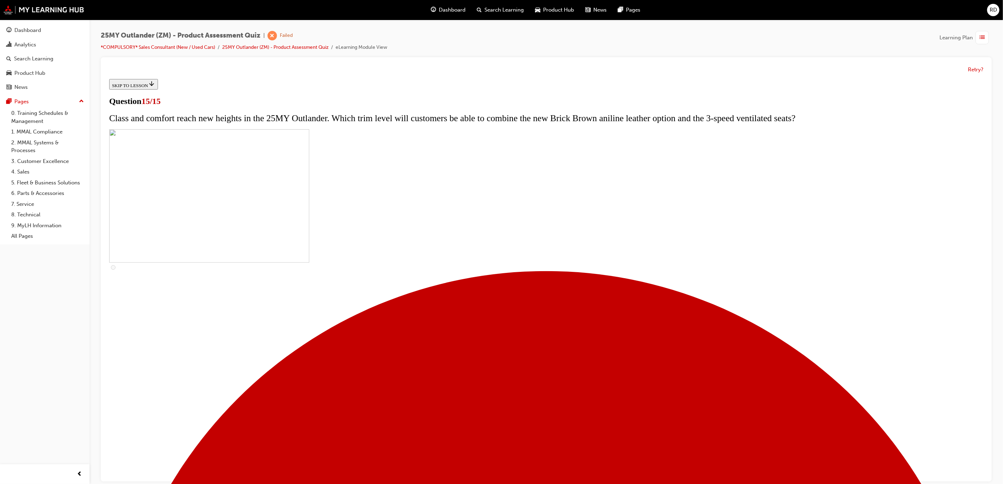
scroll to position [5, 0]
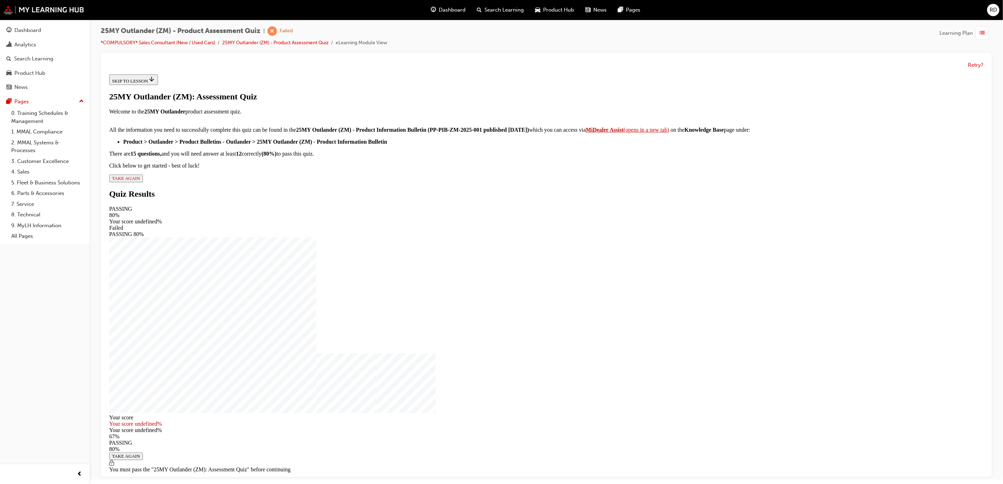
click at [140, 180] on span "TAKE AGAIN" at bounding box center [126, 177] width 28 height 5
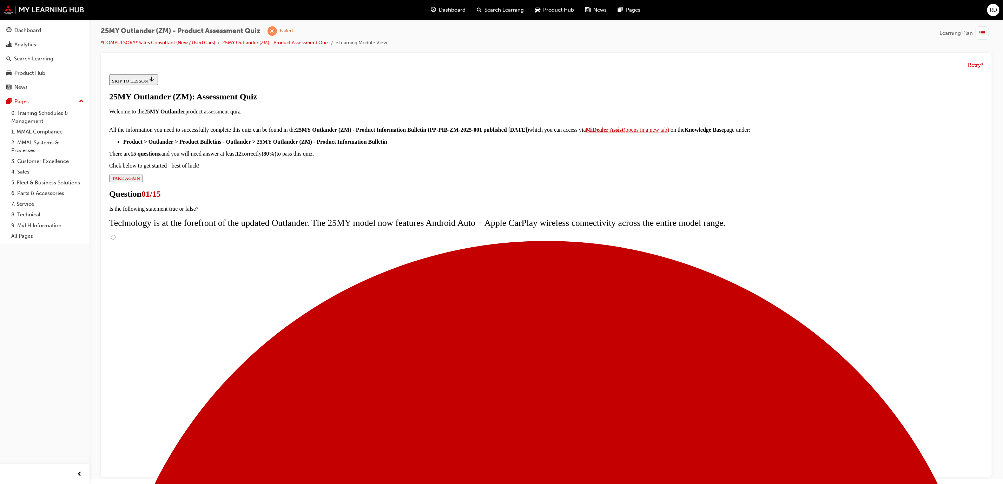
click at [115, 239] on input "True" at bounding box center [113, 236] width 5 height 5
radio input "true"
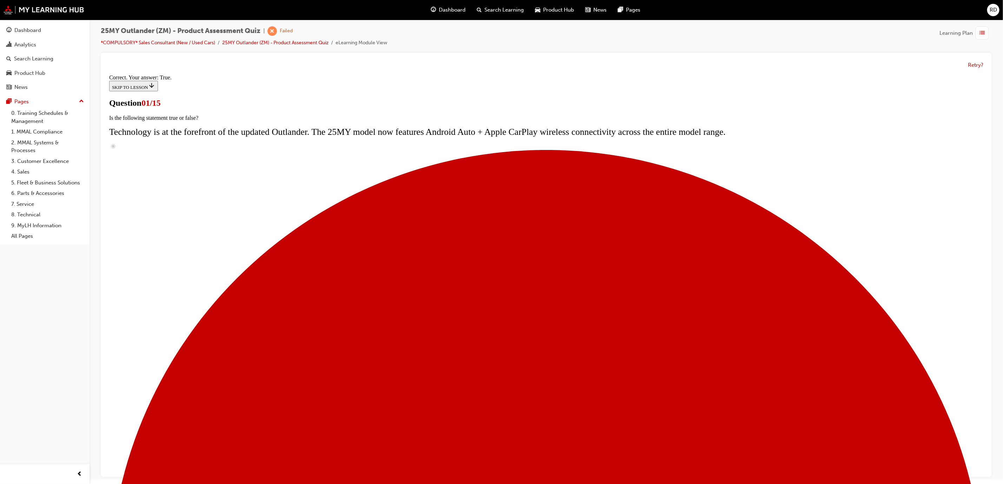
radio input "true"
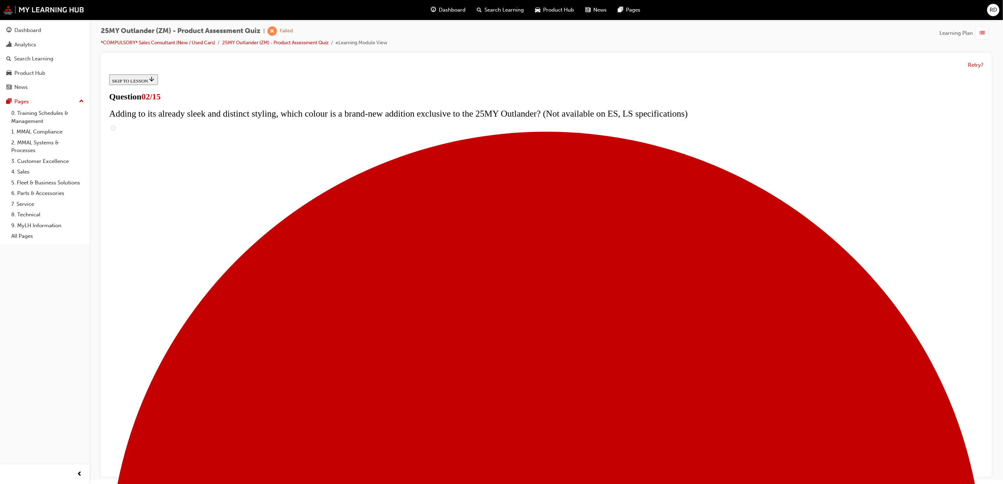
checkbox input "true"
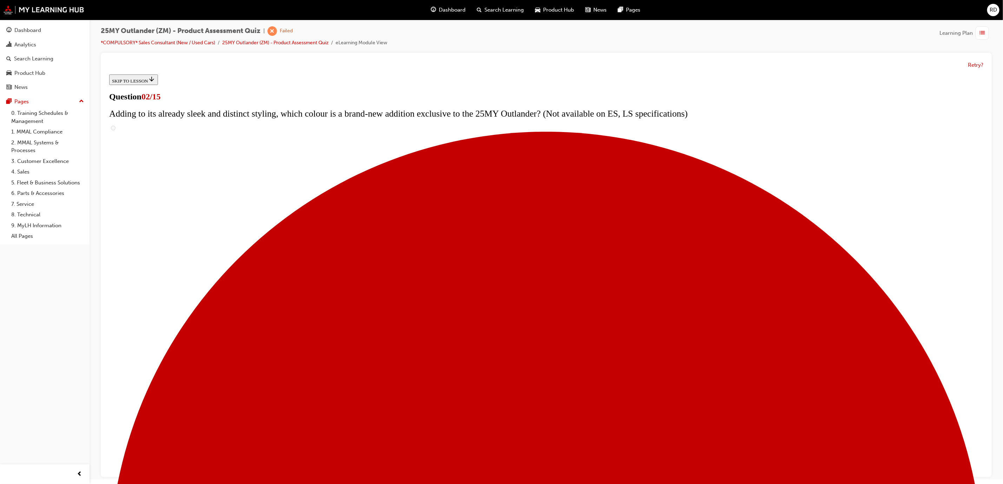
checkbox input "true"
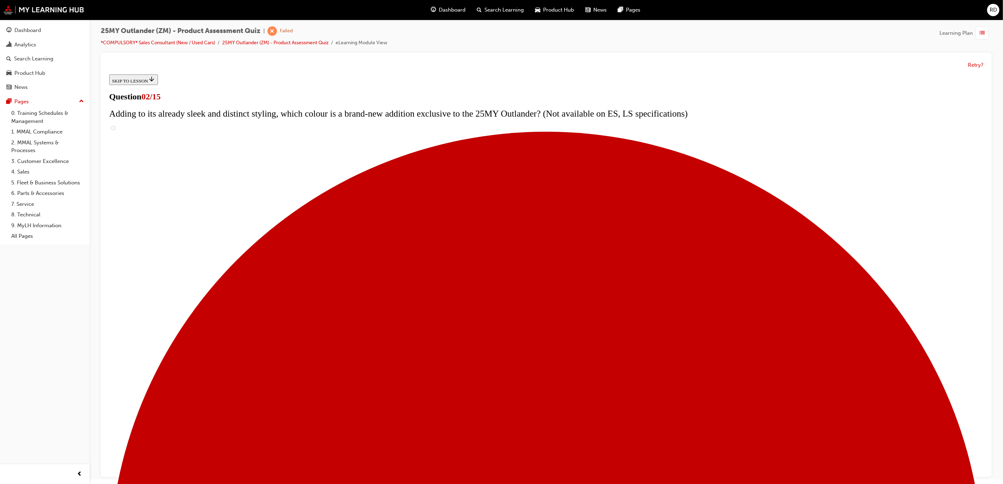
checkbox input "true"
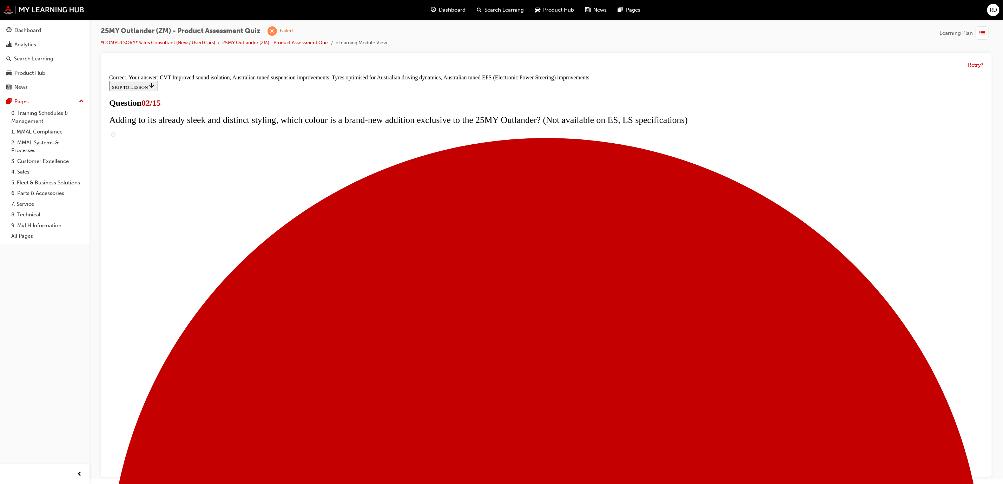
scroll to position [34, 0]
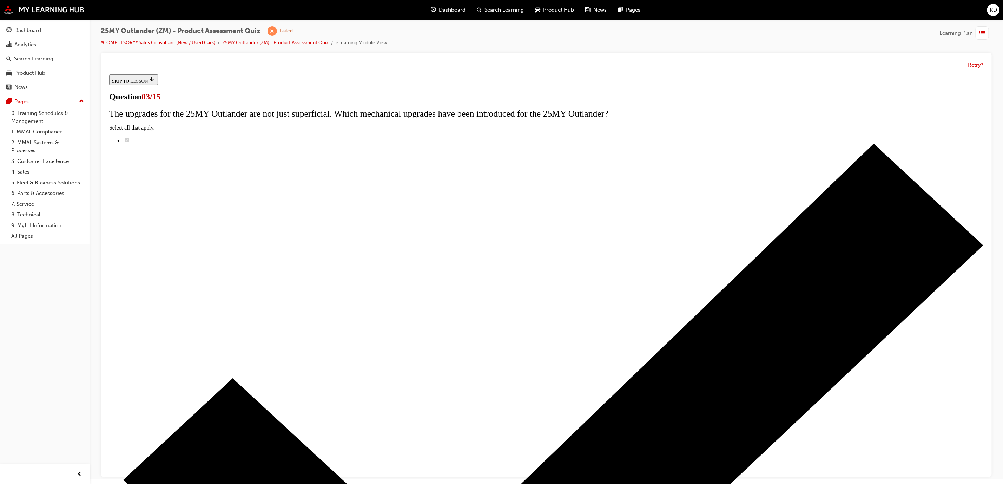
radio input "true"
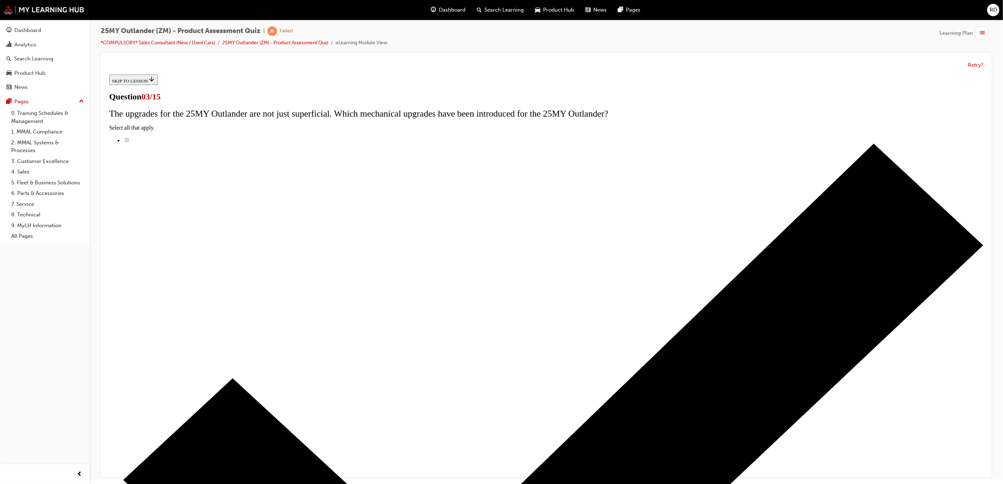
radio input "true"
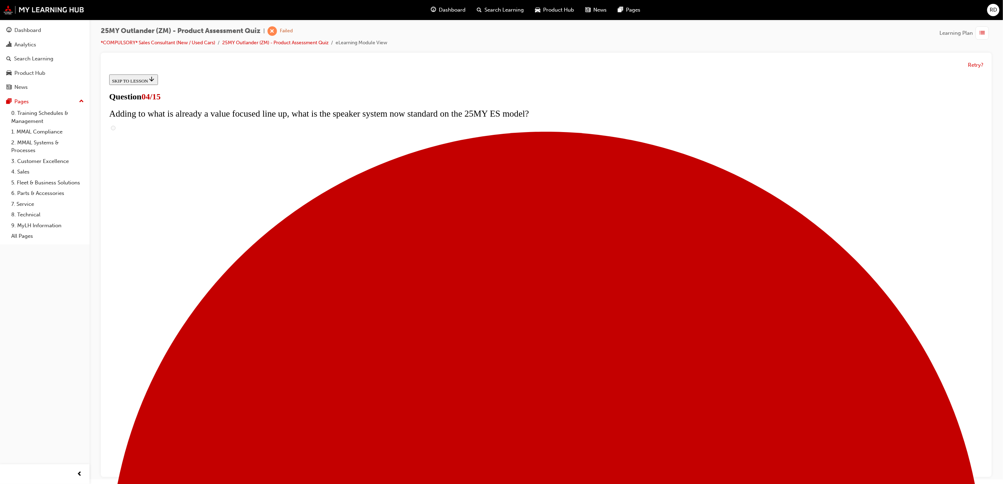
checkbox input "true"
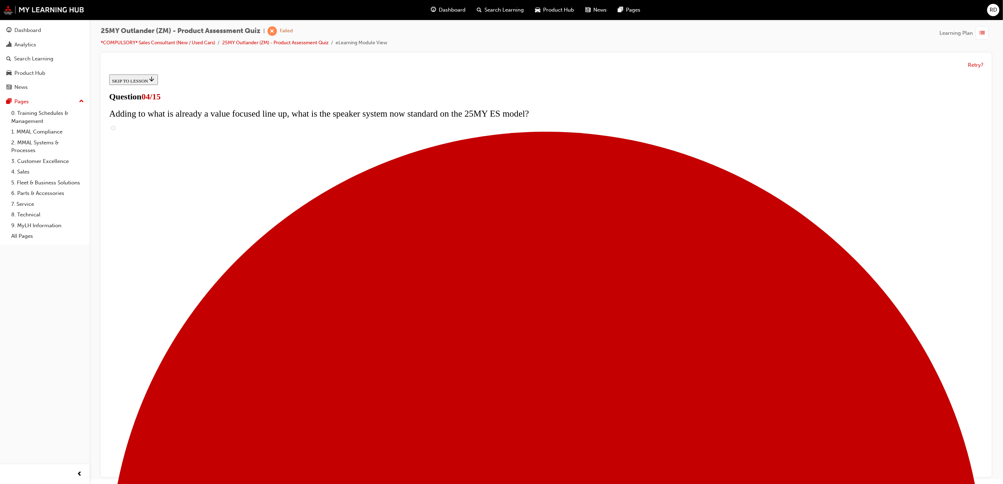
checkbox input "true"
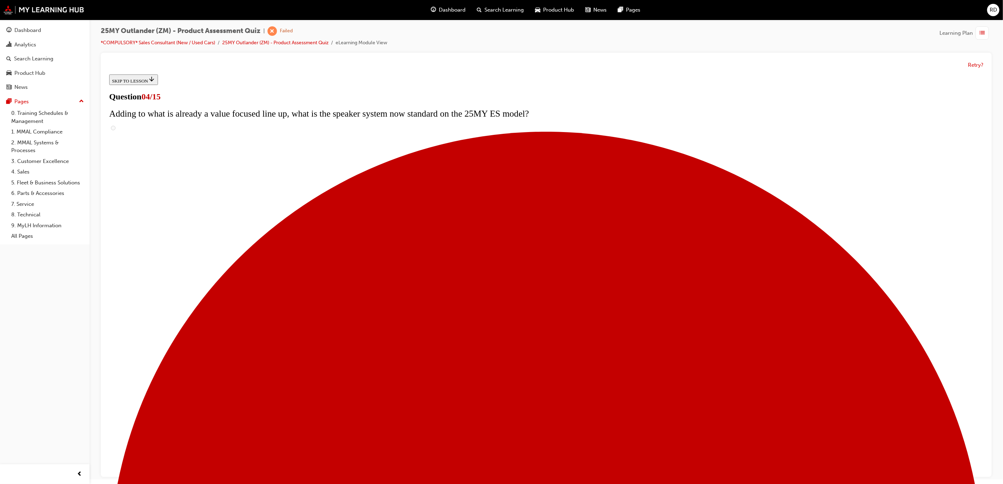
checkbox input "true"
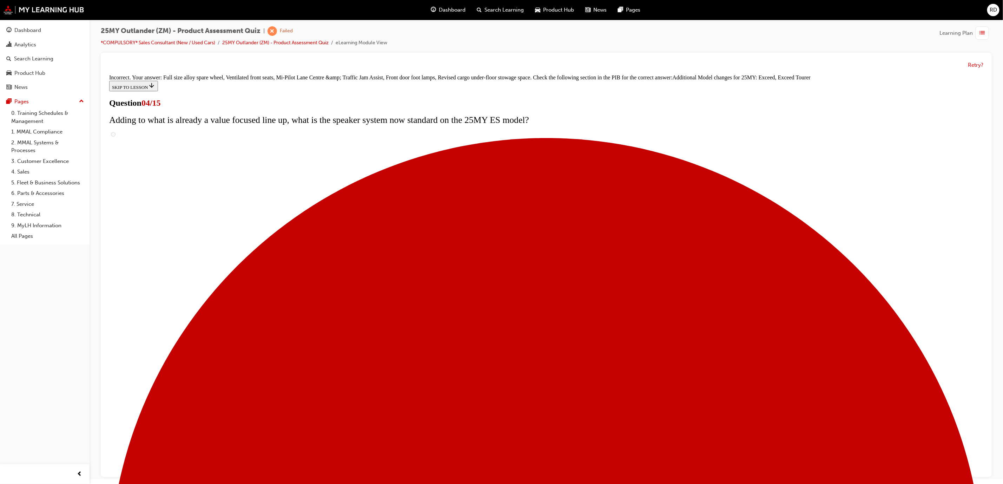
scroll to position [105, 0]
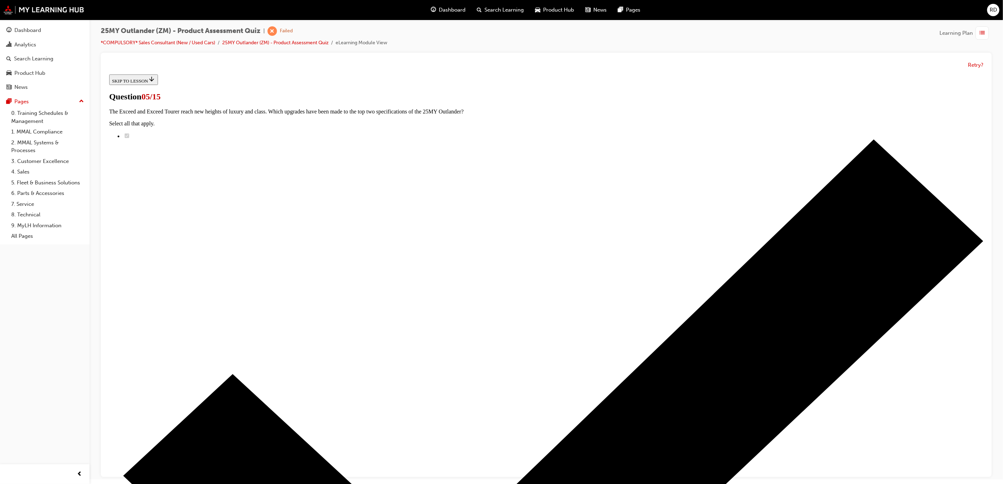
radio input "true"
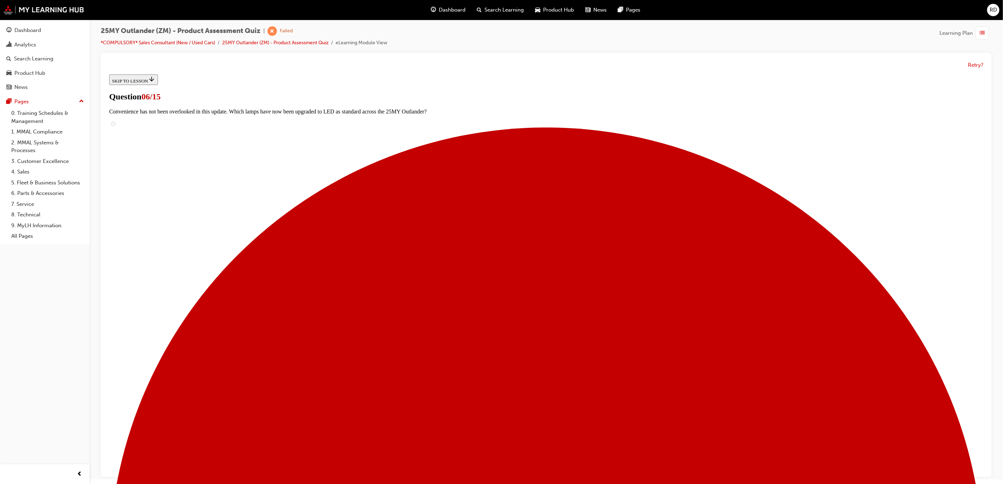
radio input "true"
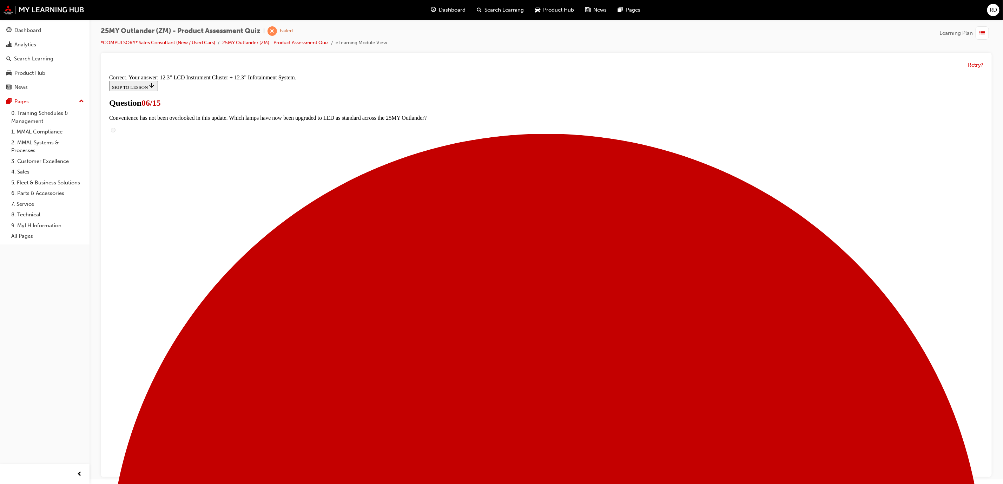
scroll to position [54, 0]
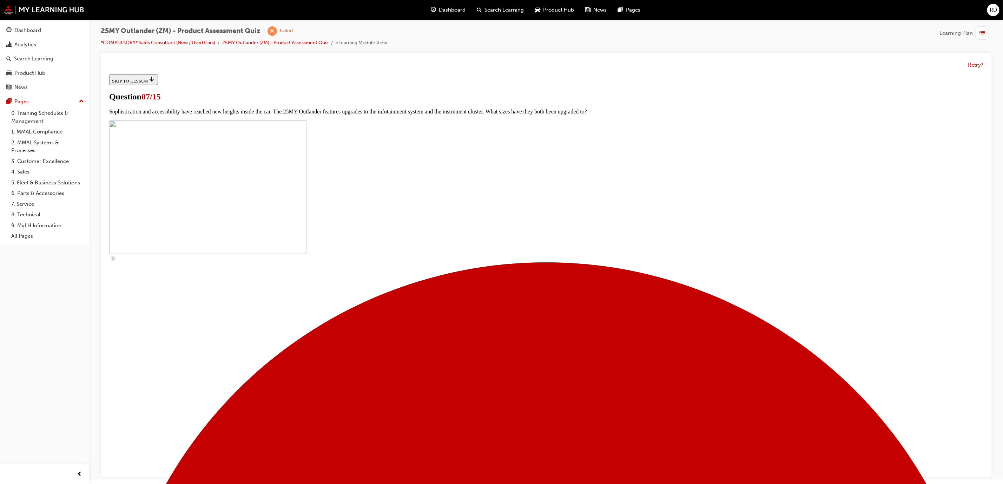
scroll to position [113, 0]
checkbox input "true"
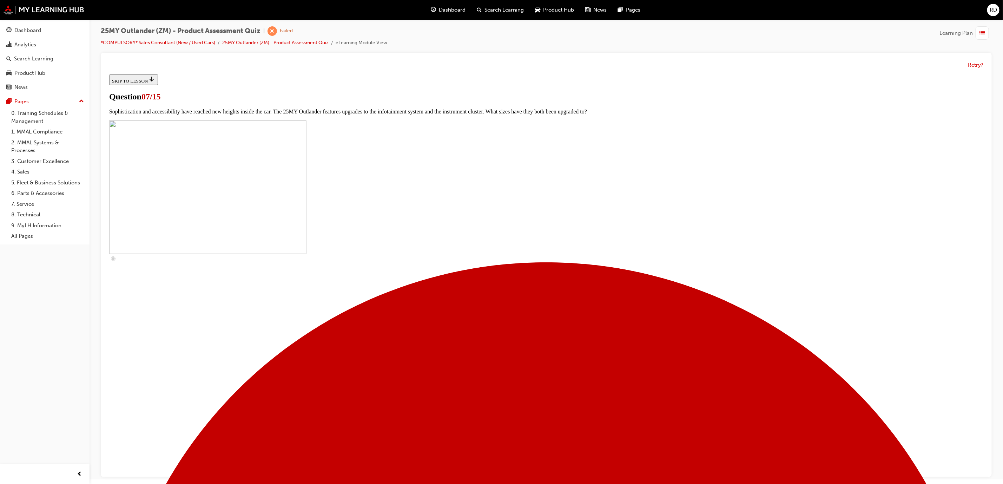
checkbox input "true"
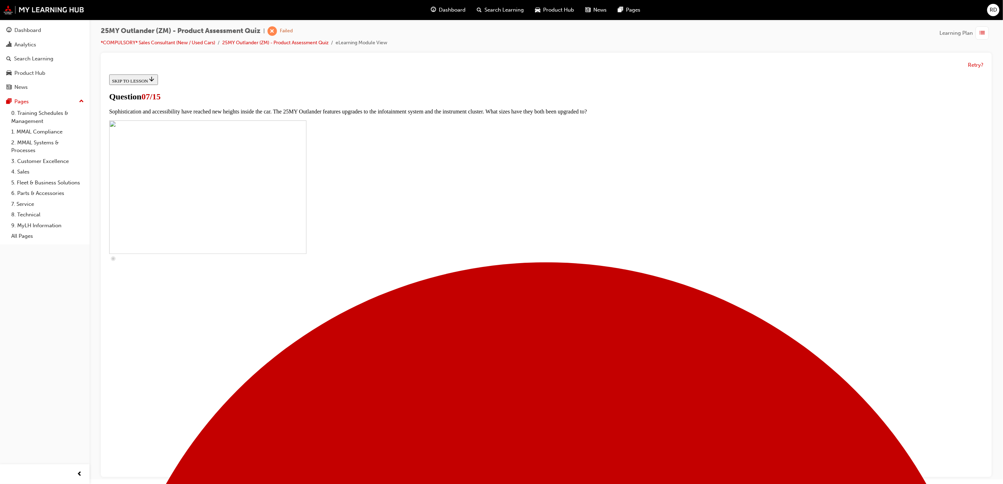
checkbox input "true"
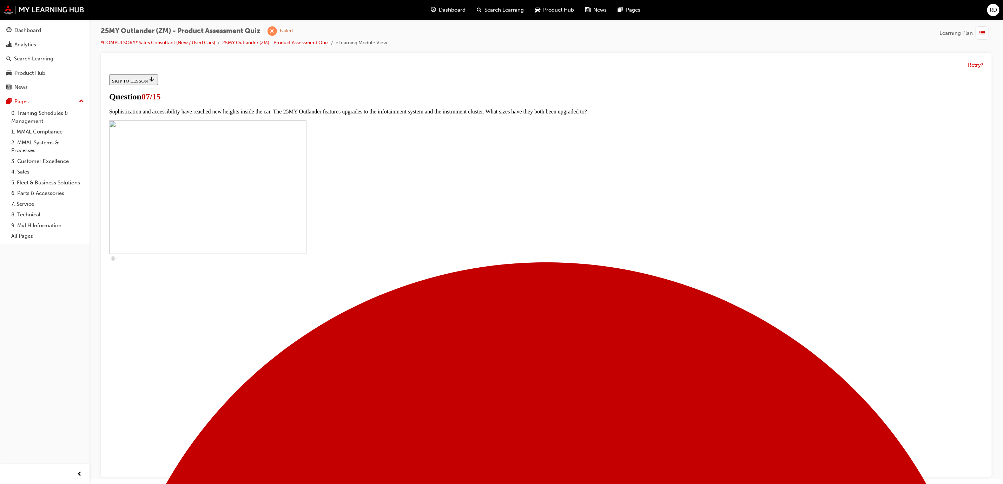
checkbox input "true"
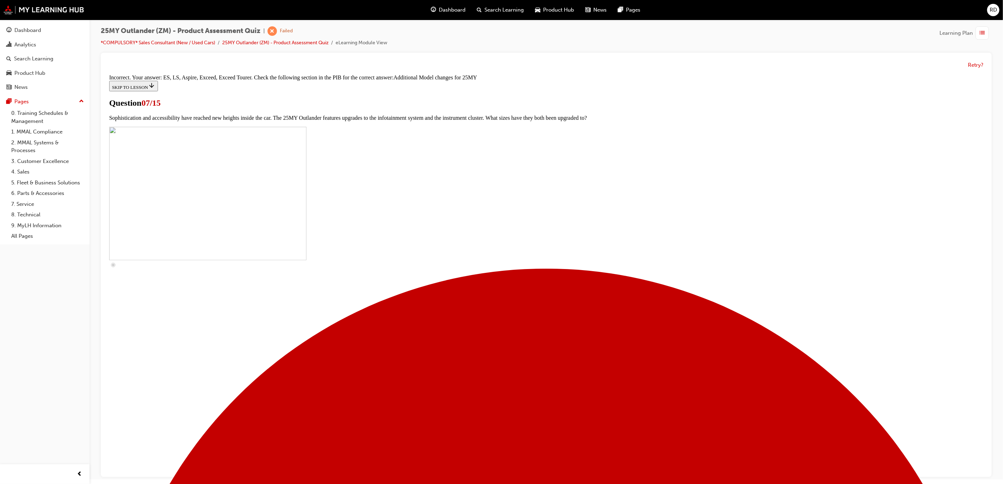
scroll to position [199, 0]
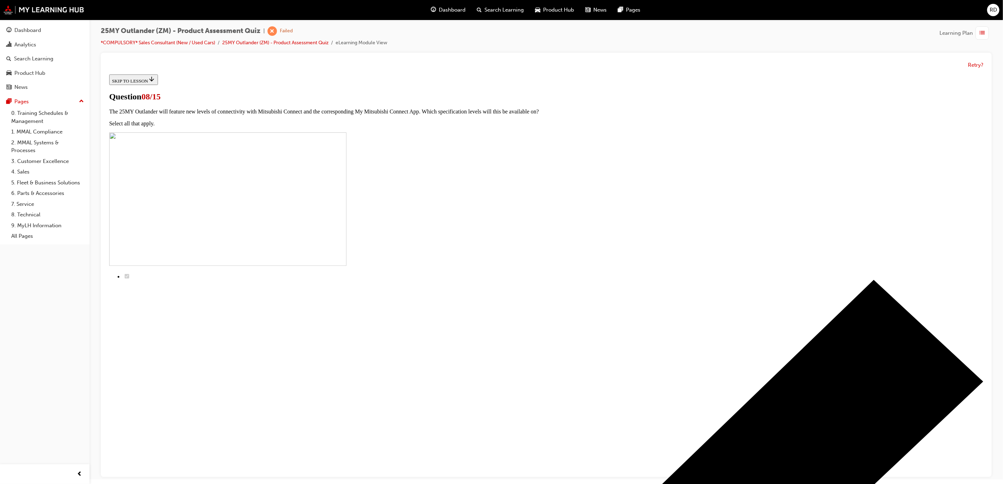
radio input "true"
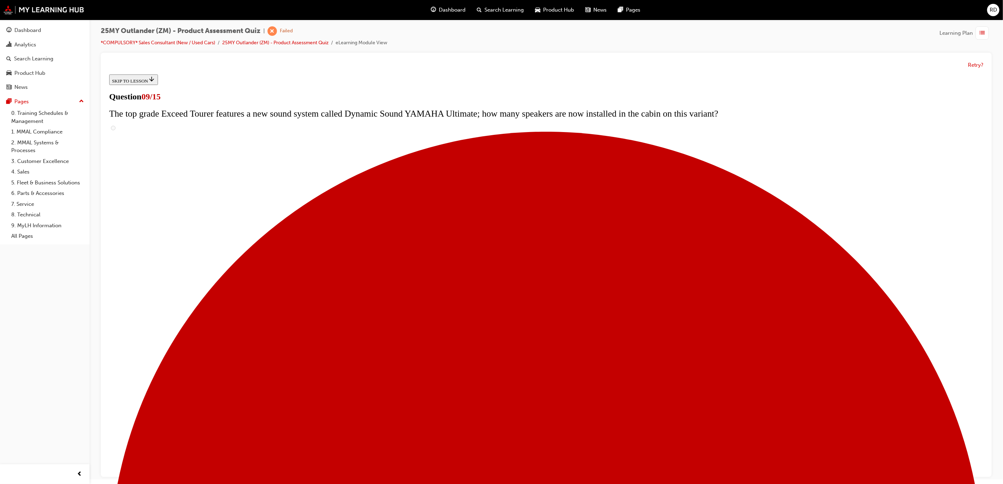
scroll to position [159, 0]
radio input "true"
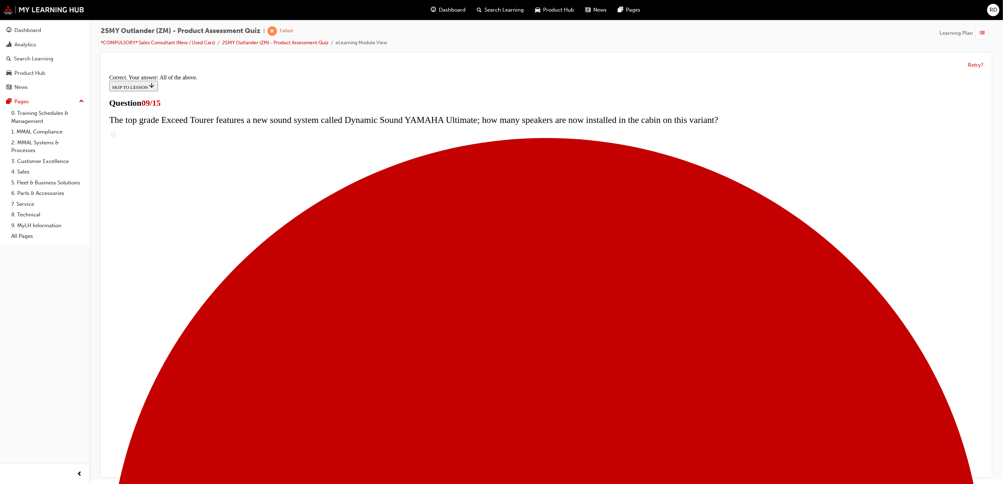
scroll to position [204, 0]
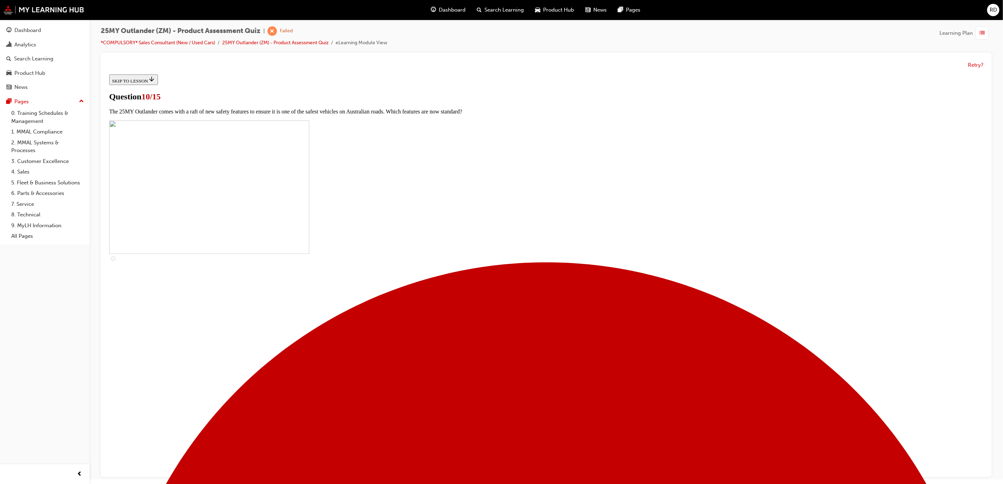
scroll to position [96, 0]
checkbox input "true"
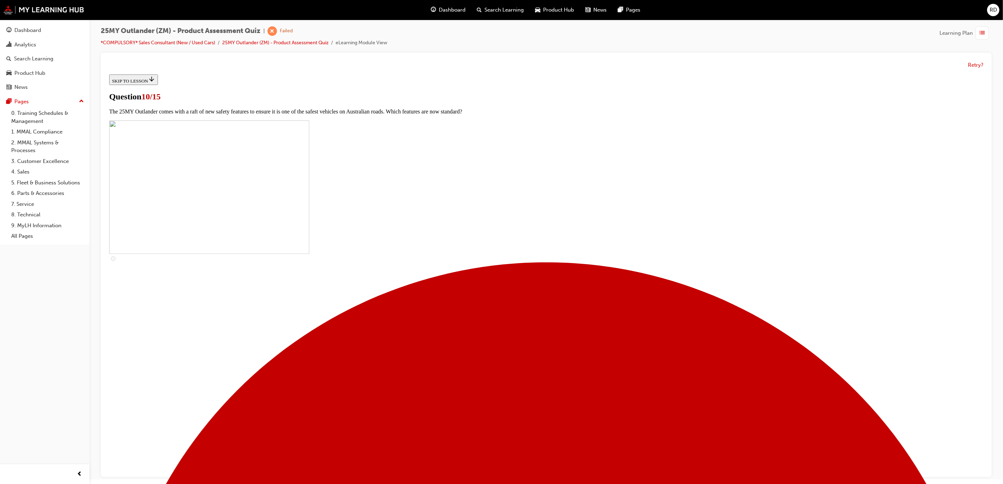
checkbox input "true"
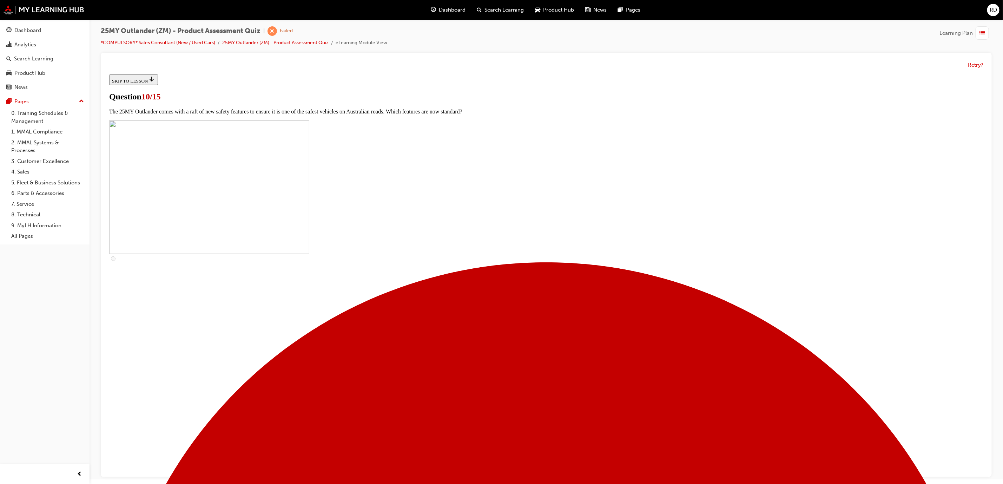
checkbox input "true"
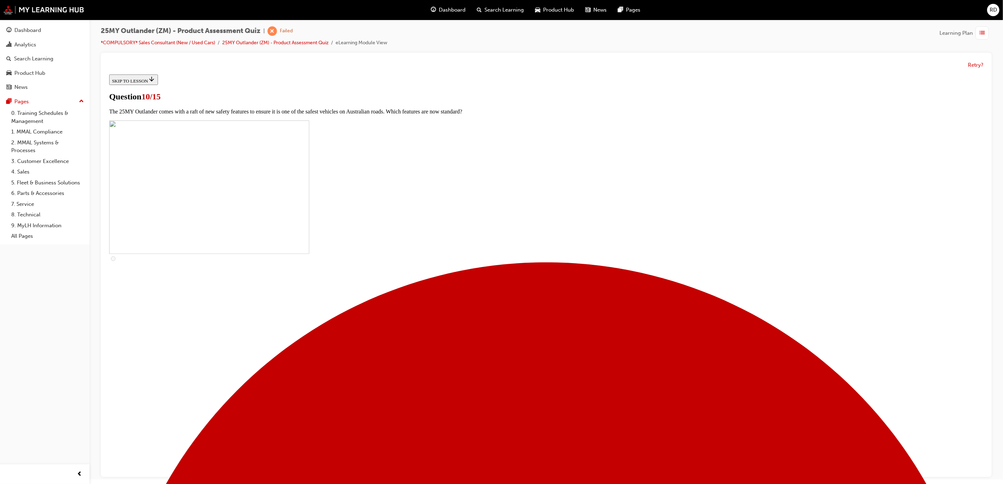
checkbox input "true"
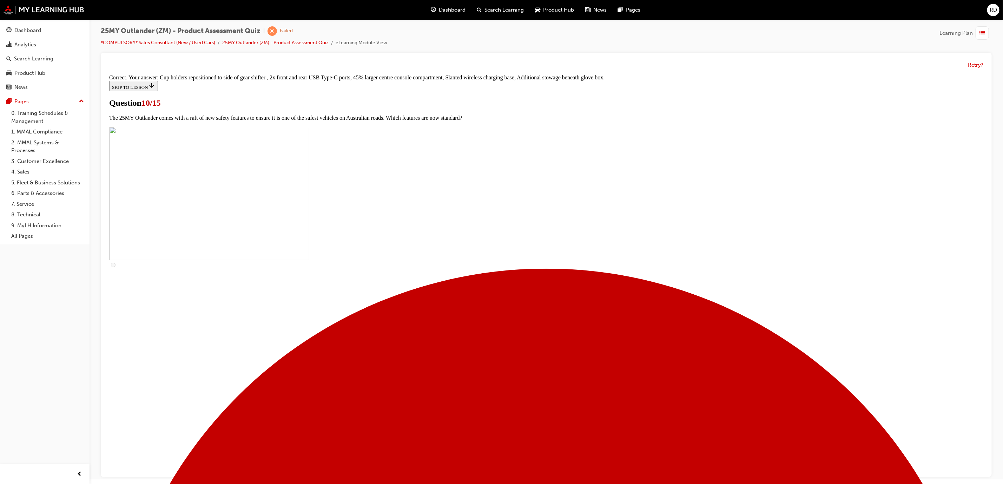
scroll to position [139, 0]
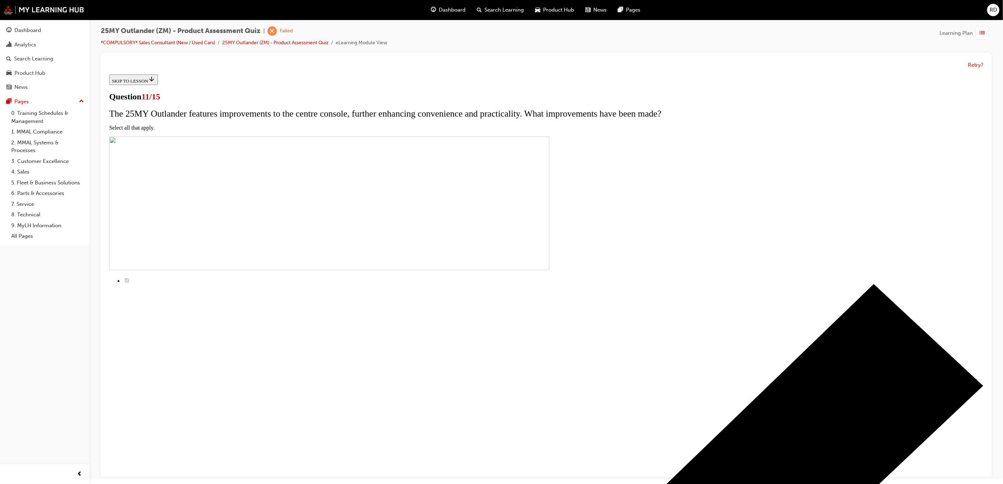
checkbox input "true"
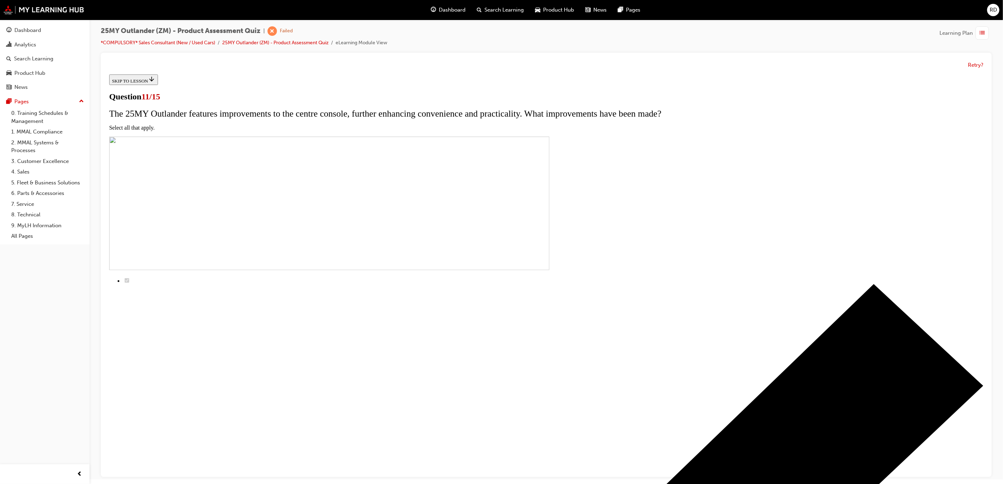
checkbox input "true"
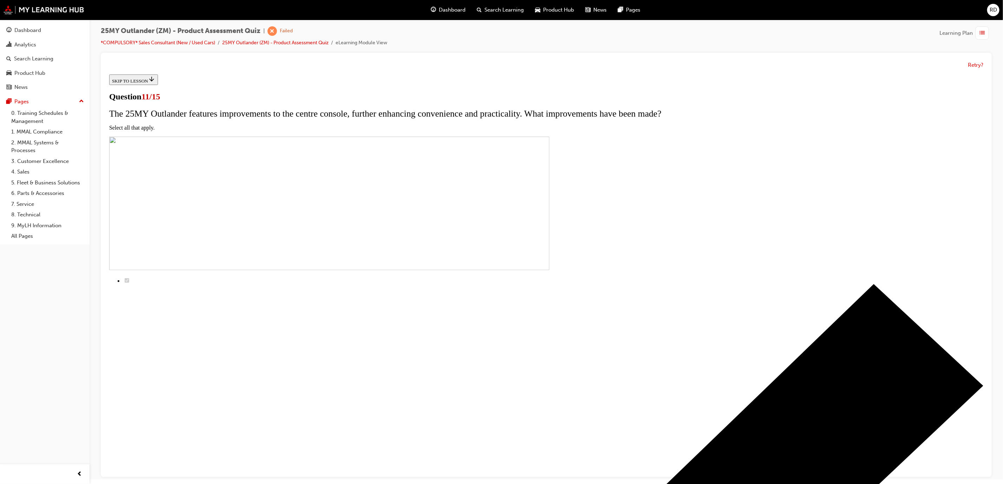
checkbox input "true"
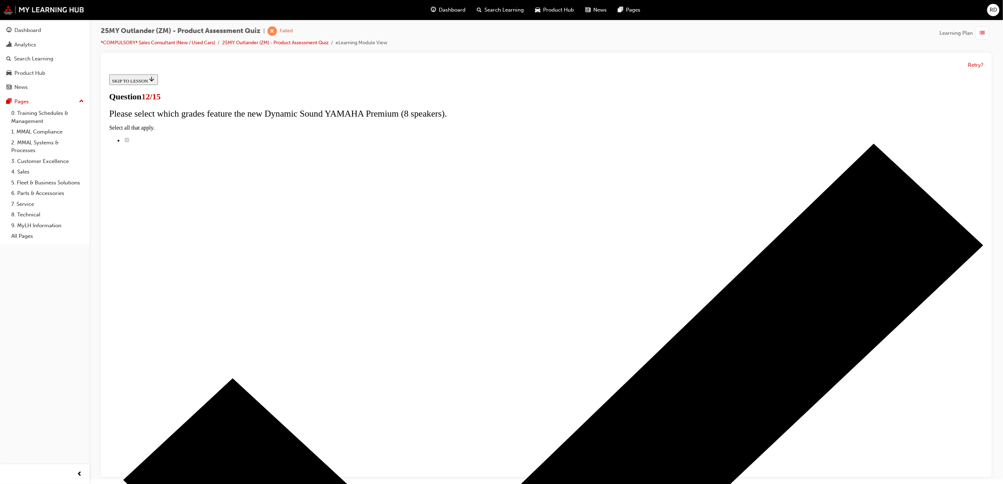
radio input "true"
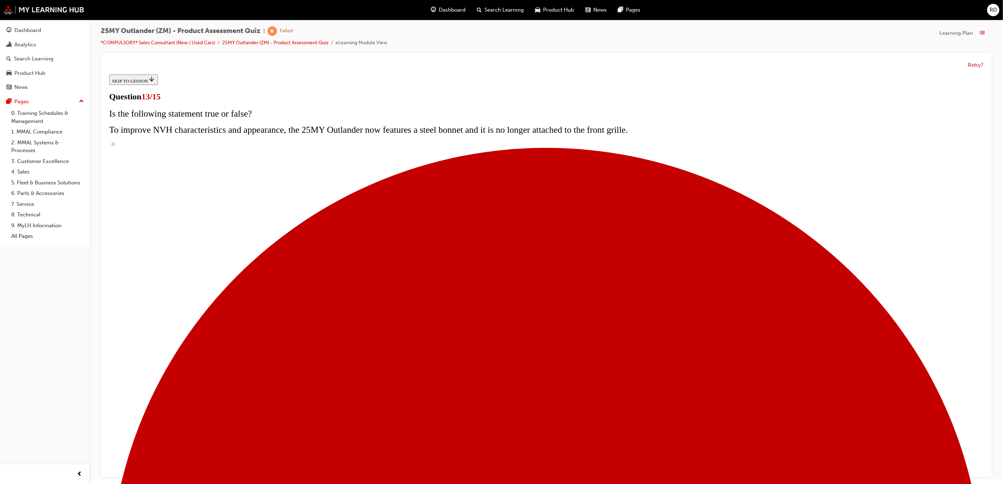
radio input "true"
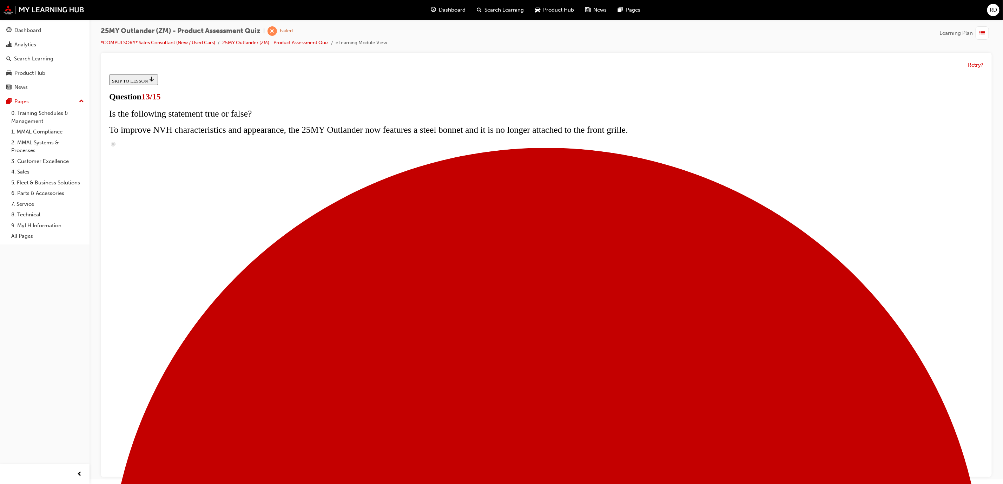
radio input "true"
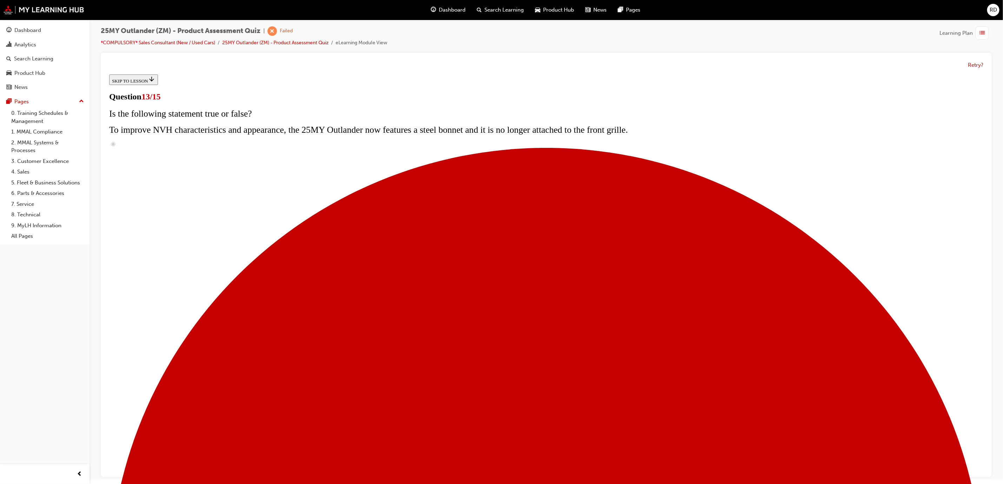
radio input "true"
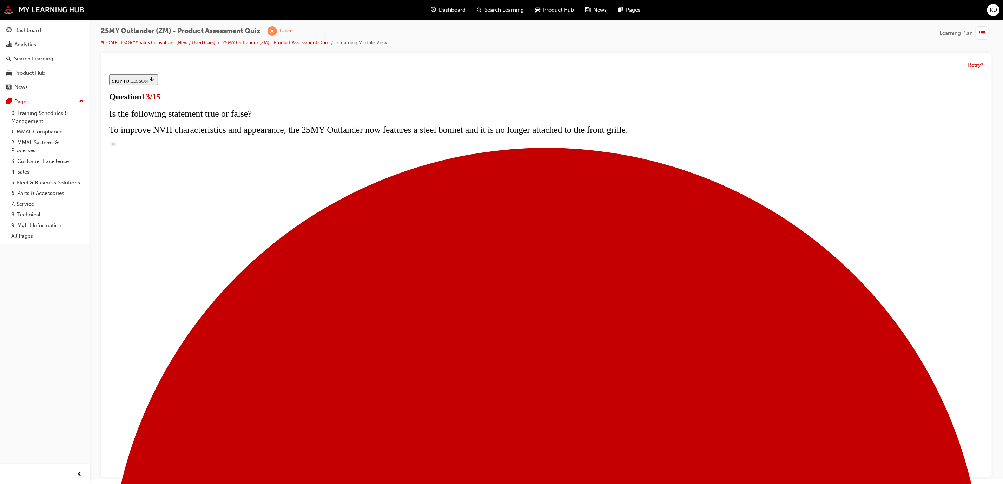
radio input "true"
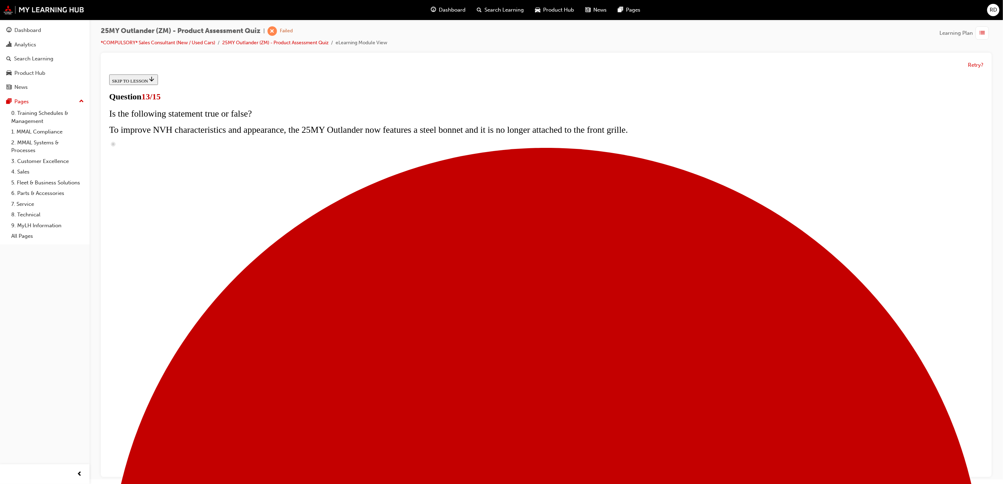
radio input "true"
drag, startPoint x: 465, startPoint y: 260, endPoint x: 461, endPoint y: 241, distance: 19.8
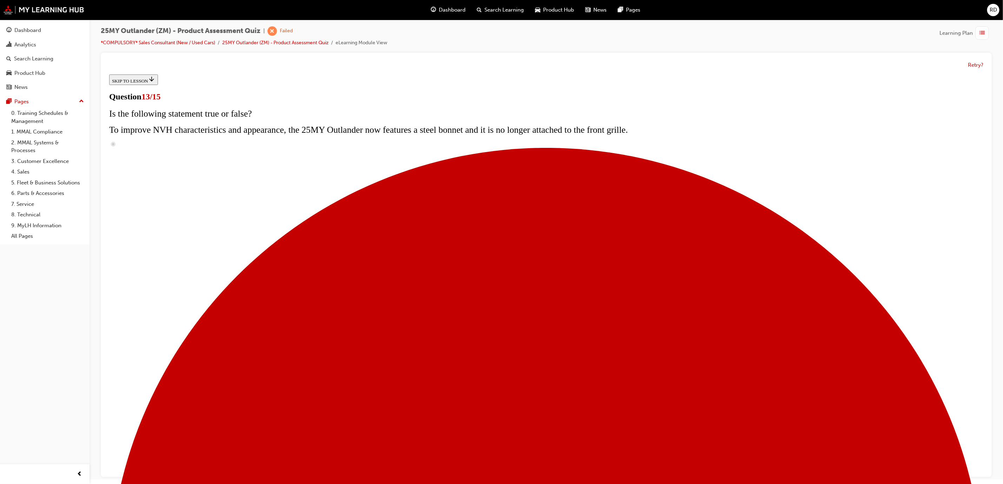
radio input "true"
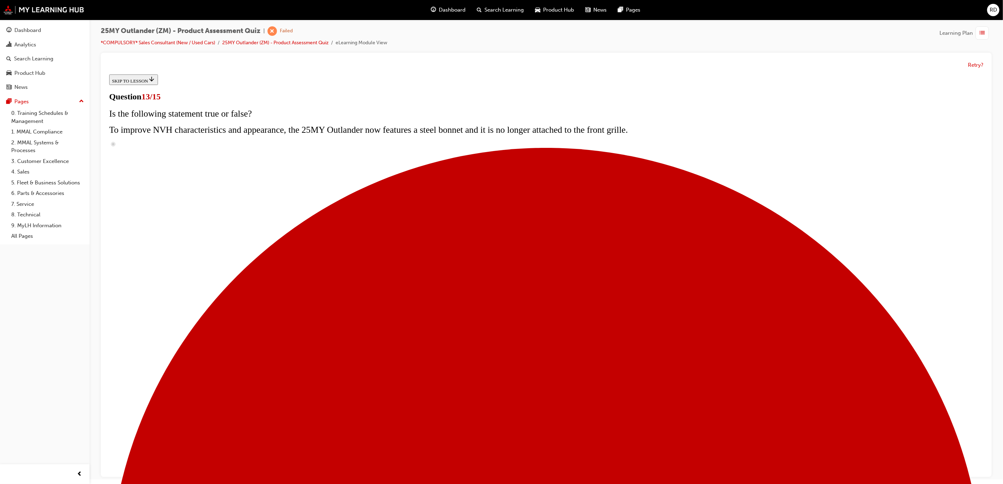
radio input "true"
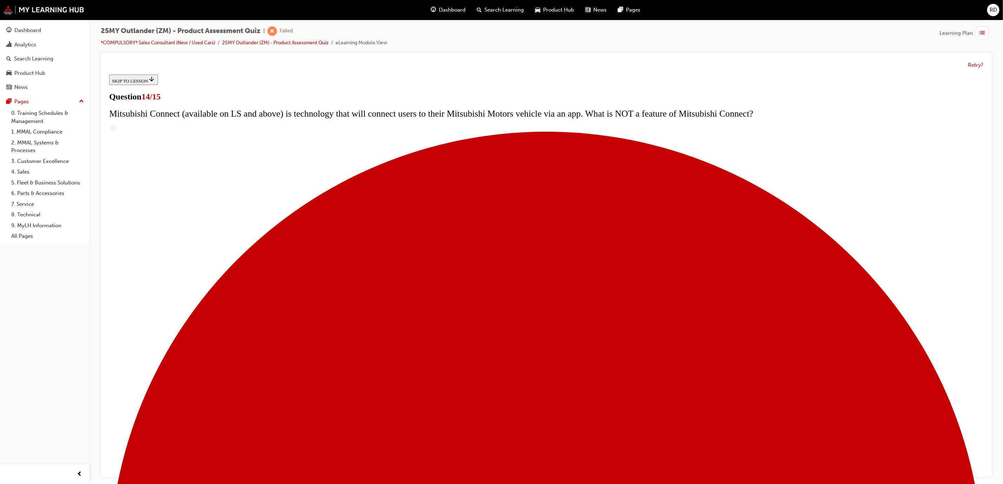
scroll to position [68, 0]
radio input "true"
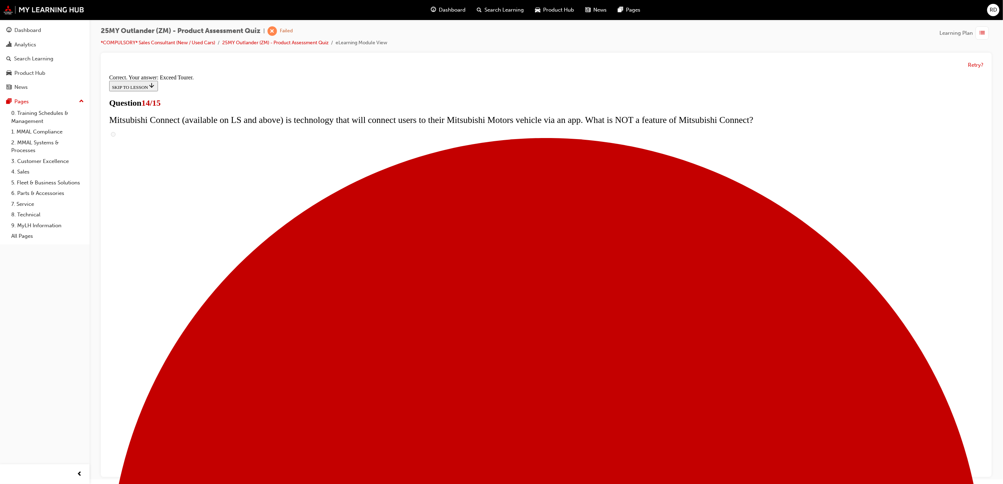
scroll to position [132, 0]
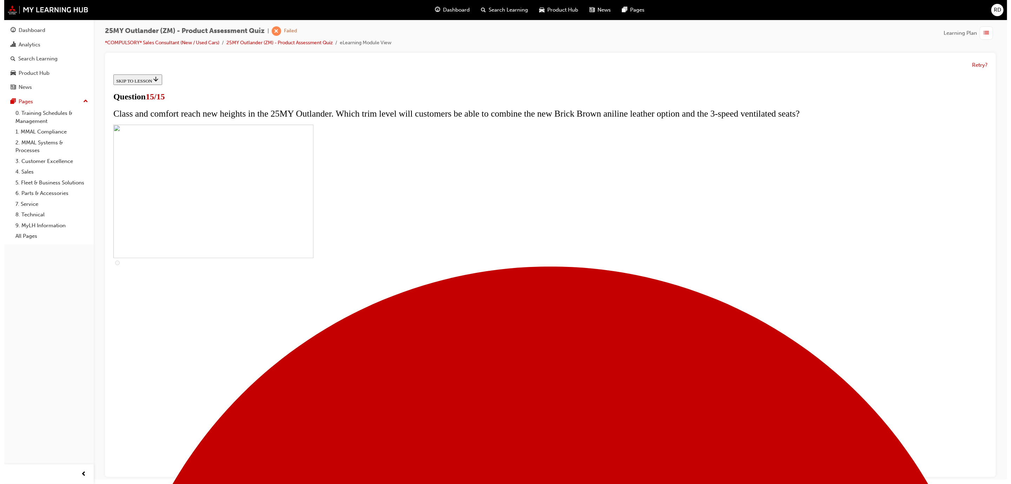
scroll to position [0, 0]
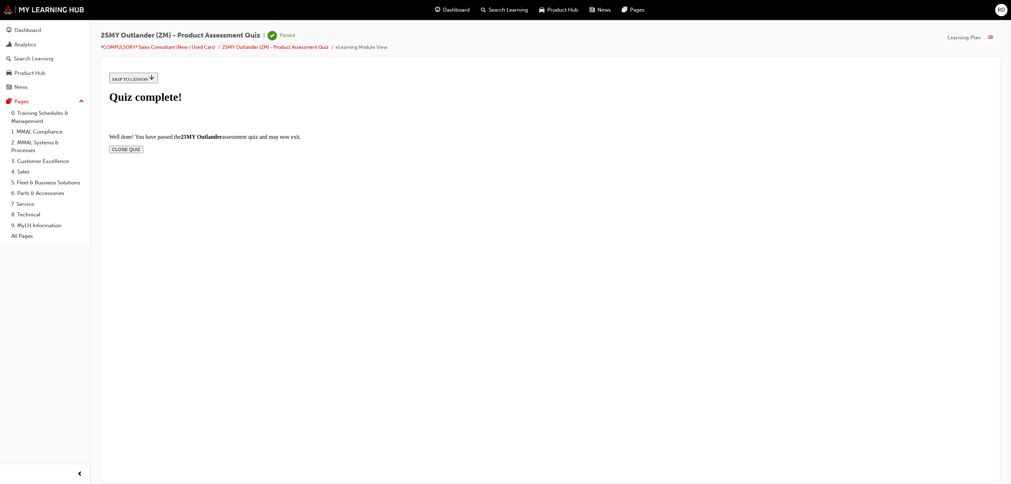
click at [143, 145] on button "CLOSE QUIZ" at bounding box center [126, 148] width 34 height 7
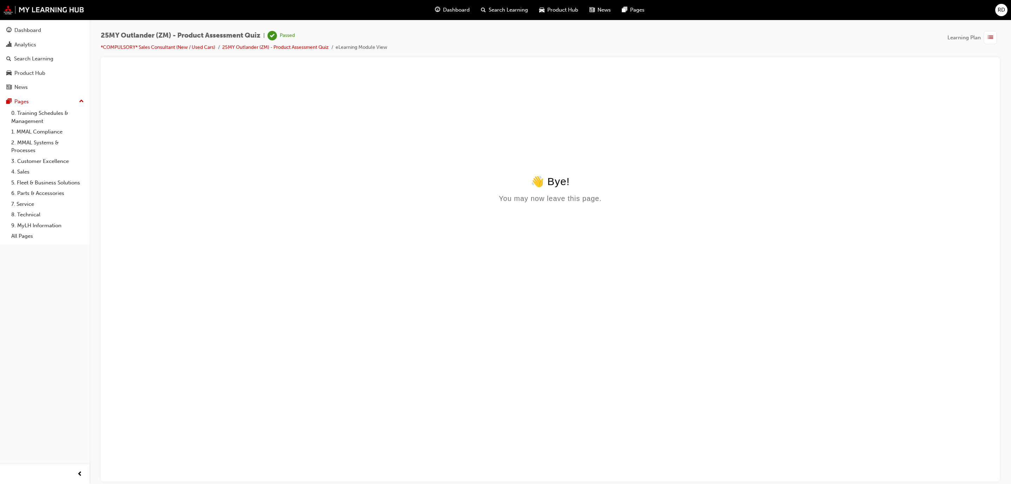
click at [673, 37] on span "list-icon" at bounding box center [990, 37] width 5 height 9
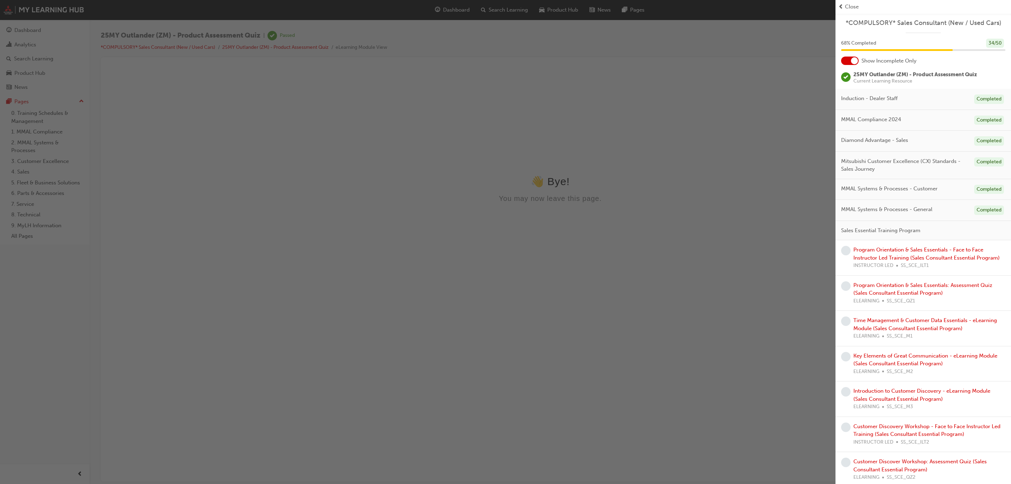
drag, startPoint x: 509, startPoint y: 319, endPoint x: 357, endPoint y: 246, distance: 167.8
click at [509, 319] on div "button" at bounding box center [417, 242] width 835 height 484
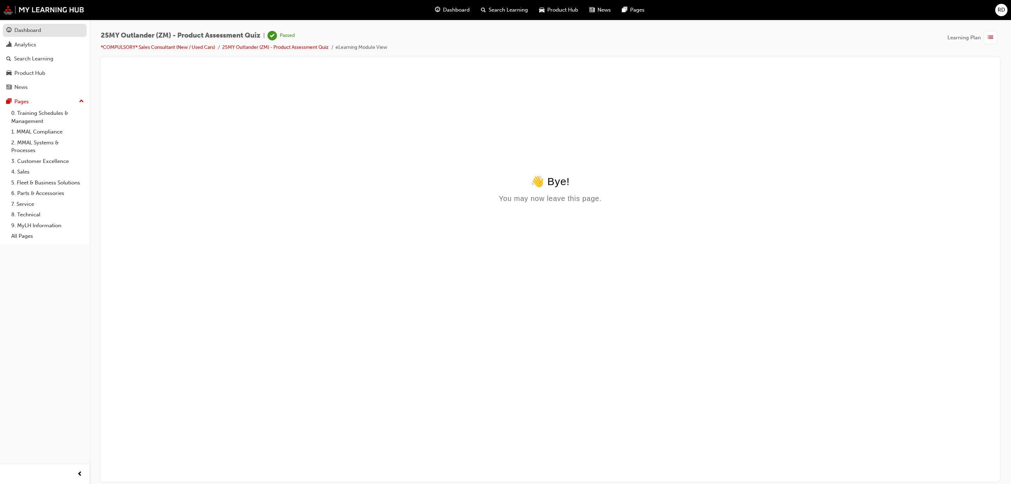
click at [28, 29] on div "Dashboard" at bounding box center [27, 30] width 27 height 8
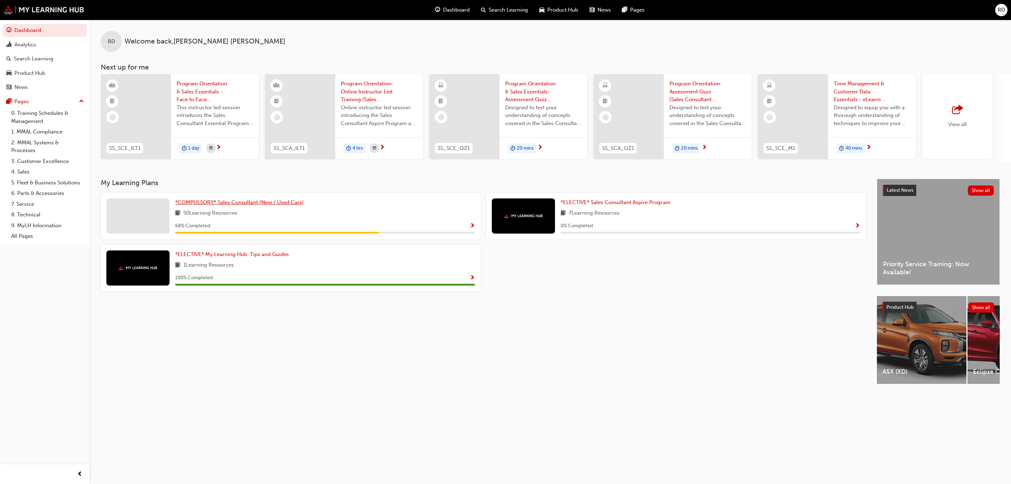
click at [260, 201] on span "*COMPULSORY* Sales Consultant (New / Used Cars)" at bounding box center [239, 202] width 128 height 6
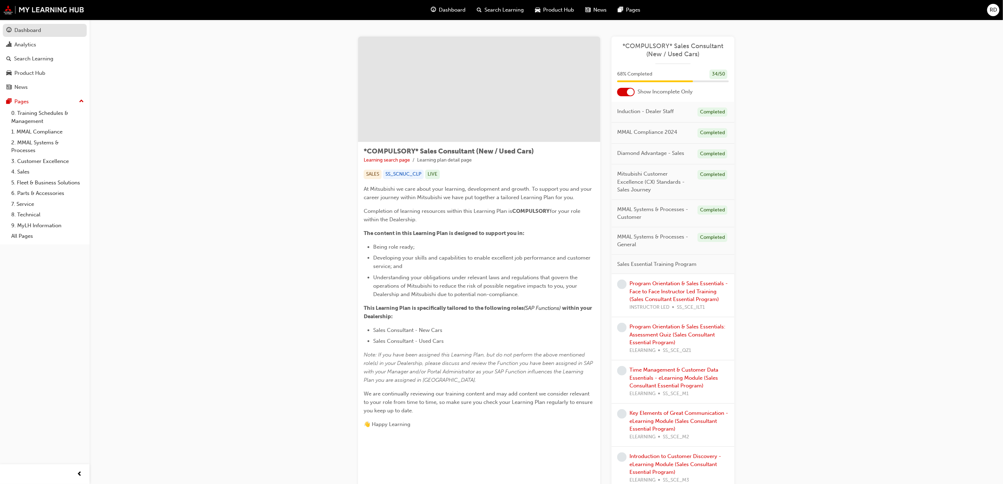
click at [32, 27] on div "Dashboard" at bounding box center [27, 30] width 27 height 8
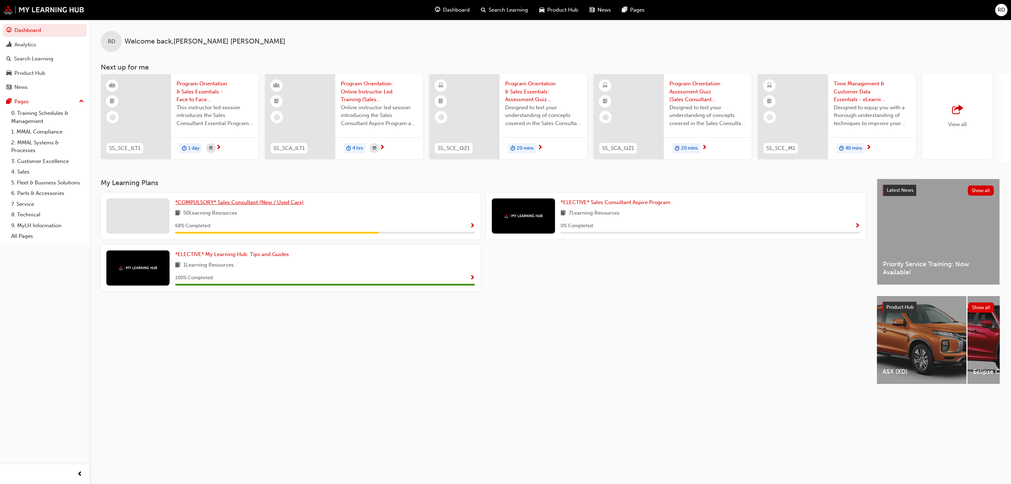
click at [201, 204] on span "*COMPULSORY* Sales Consultant (New / Used Cars)" at bounding box center [239, 202] width 128 height 6
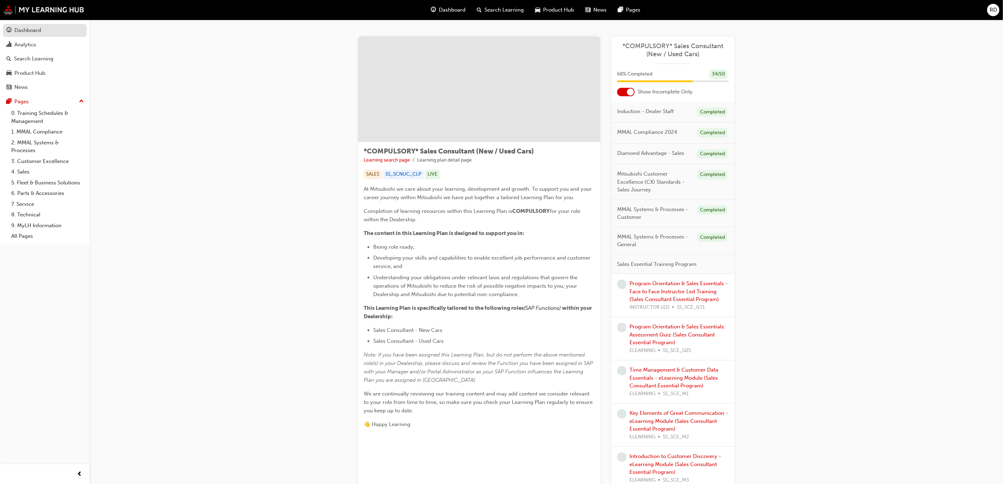
click at [45, 34] on div "Dashboard" at bounding box center [44, 30] width 77 height 9
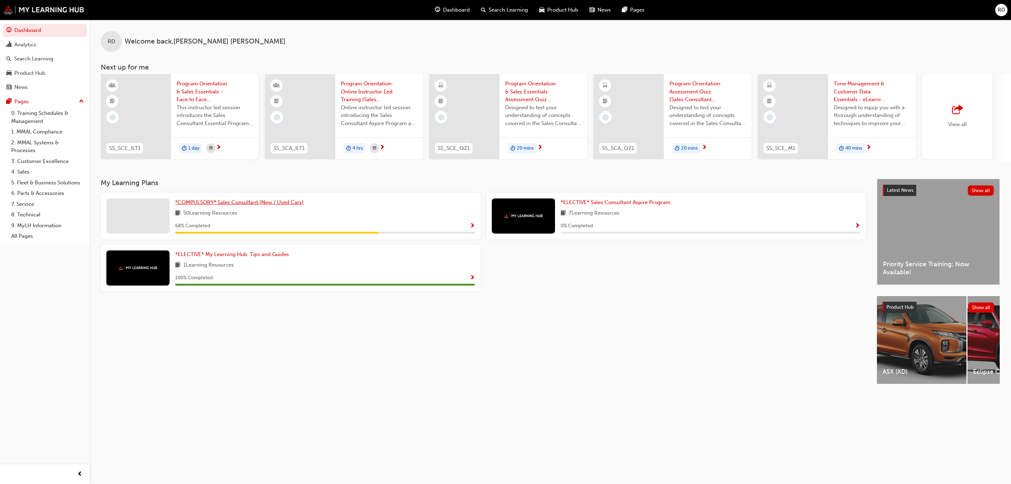
click at [267, 203] on span "*COMPULSORY* Sales Consultant (New / Used Cars)" at bounding box center [239, 202] width 128 height 6
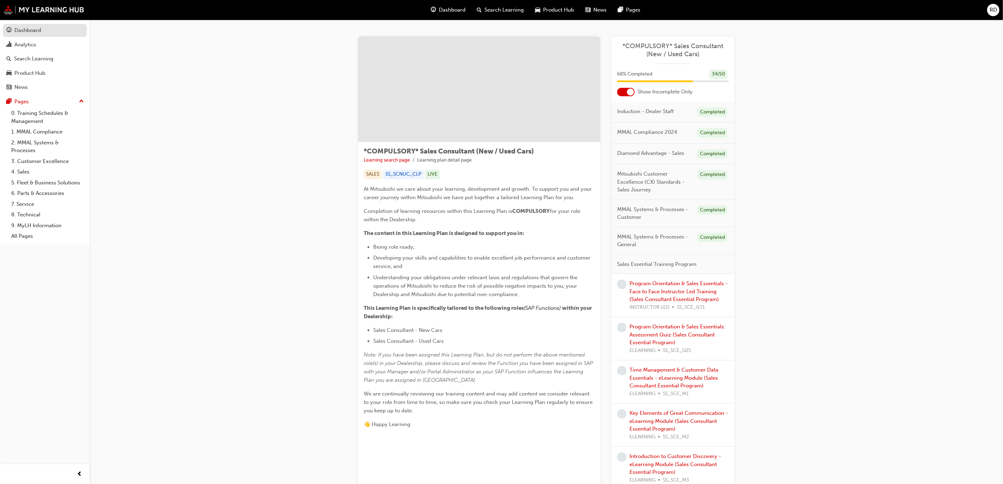
click at [36, 30] on div "Dashboard" at bounding box center [27, 30] width 27 height 8
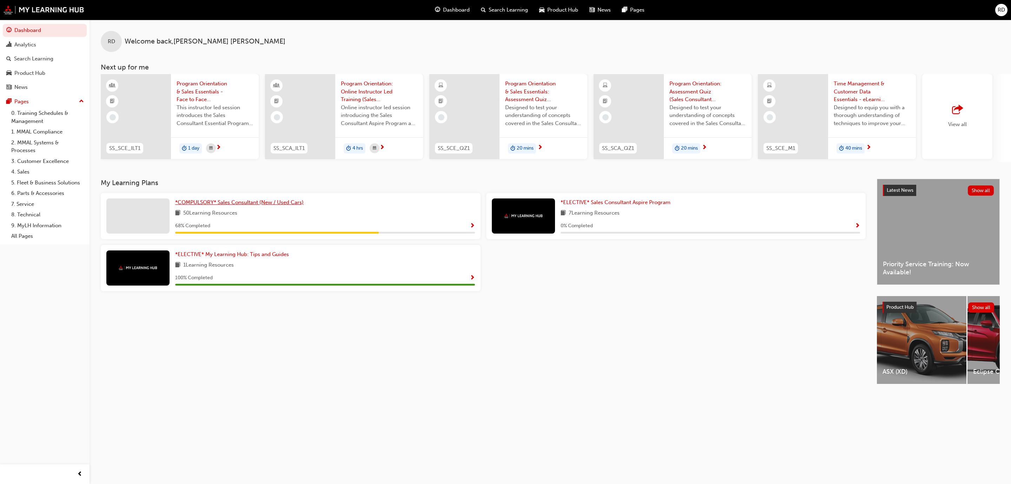
click at [249, 204] on span "*COMPULSORY* Sales Consultant (New / Used Cars)" at bounding box center [239, 202] width 128 height 6
